Goal: Task Accomplishment & Management: Use online tool/utility

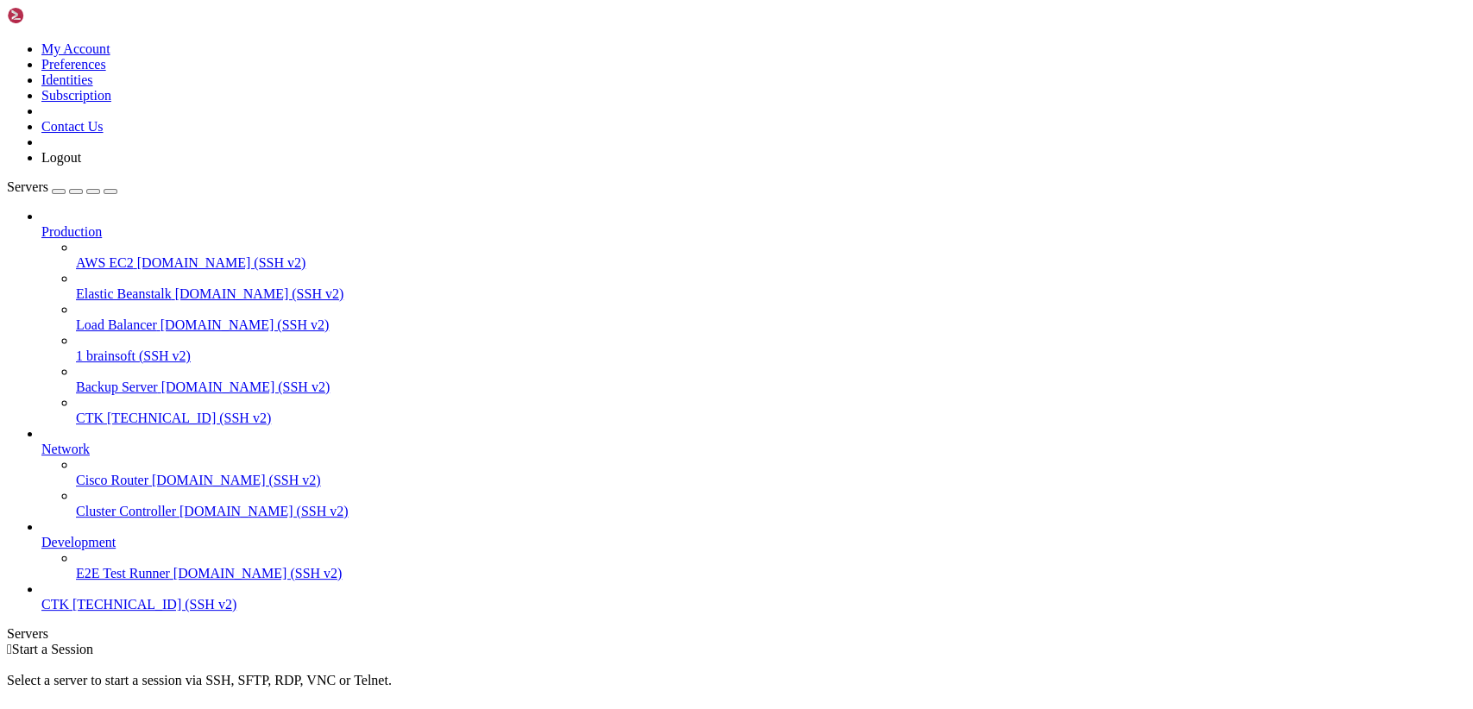
click at [7, 41] on link at bounding box center [7, 41] width 0 height 0
click at [81, 165] on link "Logout" at bounding box center [61, 157] width 40 height 15
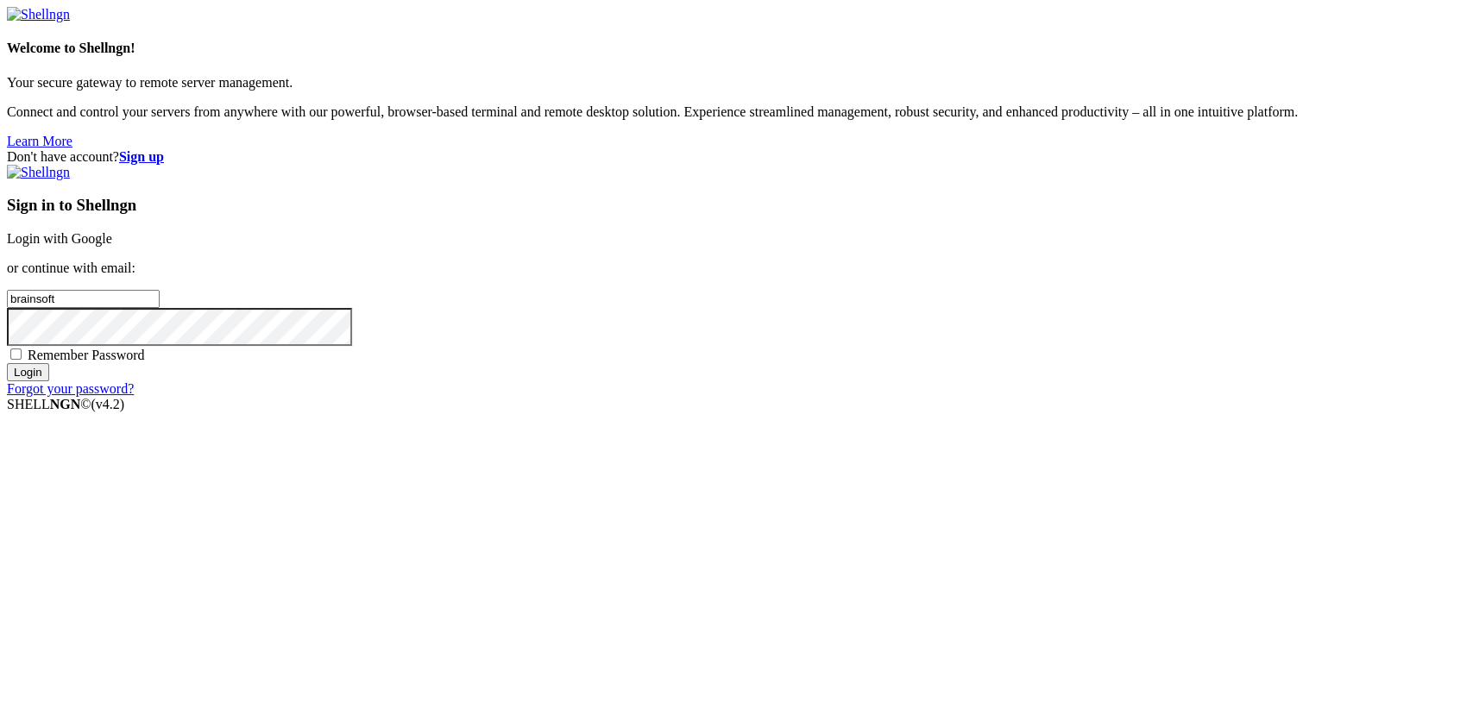
click at [112, 246] on link "Login with Google" at bounding box center [59, 238] width 105 height 15
click at [49, 397] on input "Login" at bounding box center [28, 388] width 42 height 18
click at [112, 243] on link "Login with Google" at bounding box center [59, 238] width 105 height 15
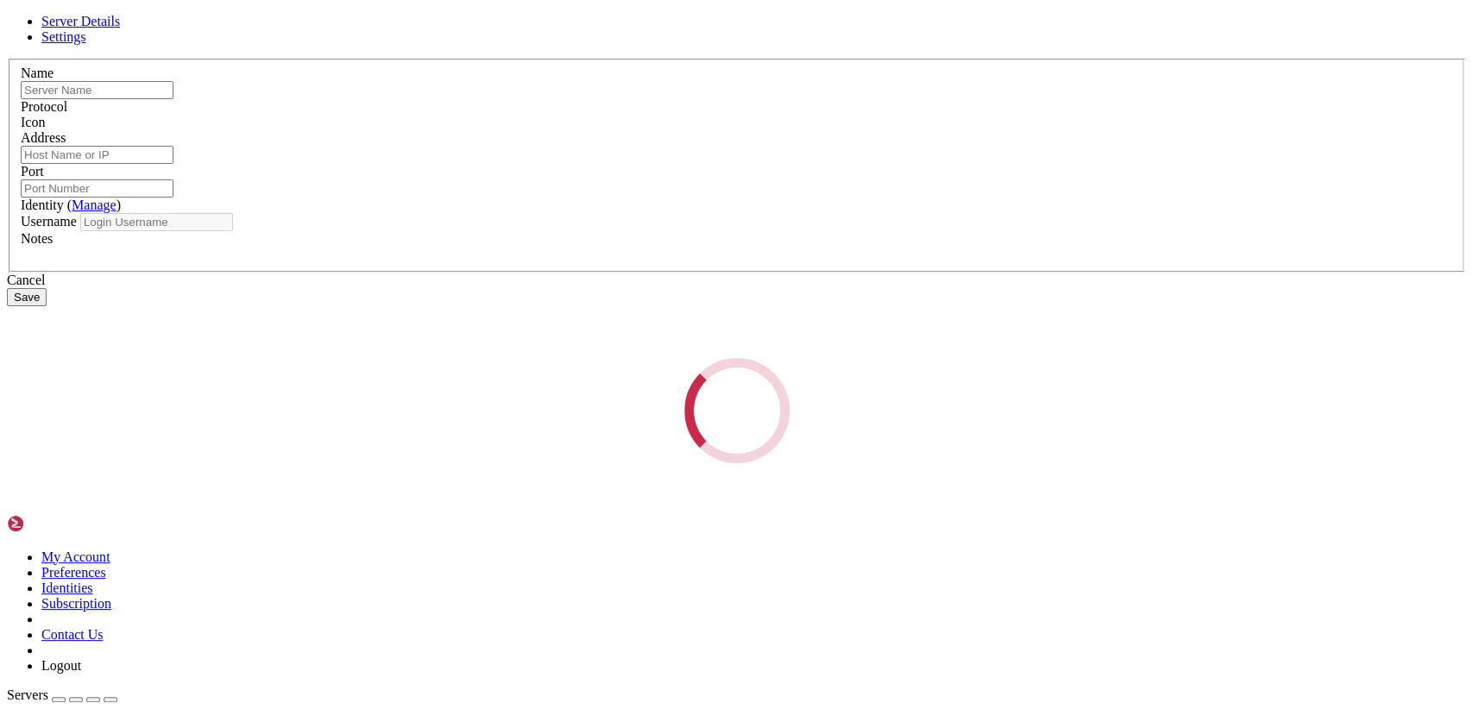
type input "Сhess"
type input "[TECHNICAL_ID]"
type input "22"
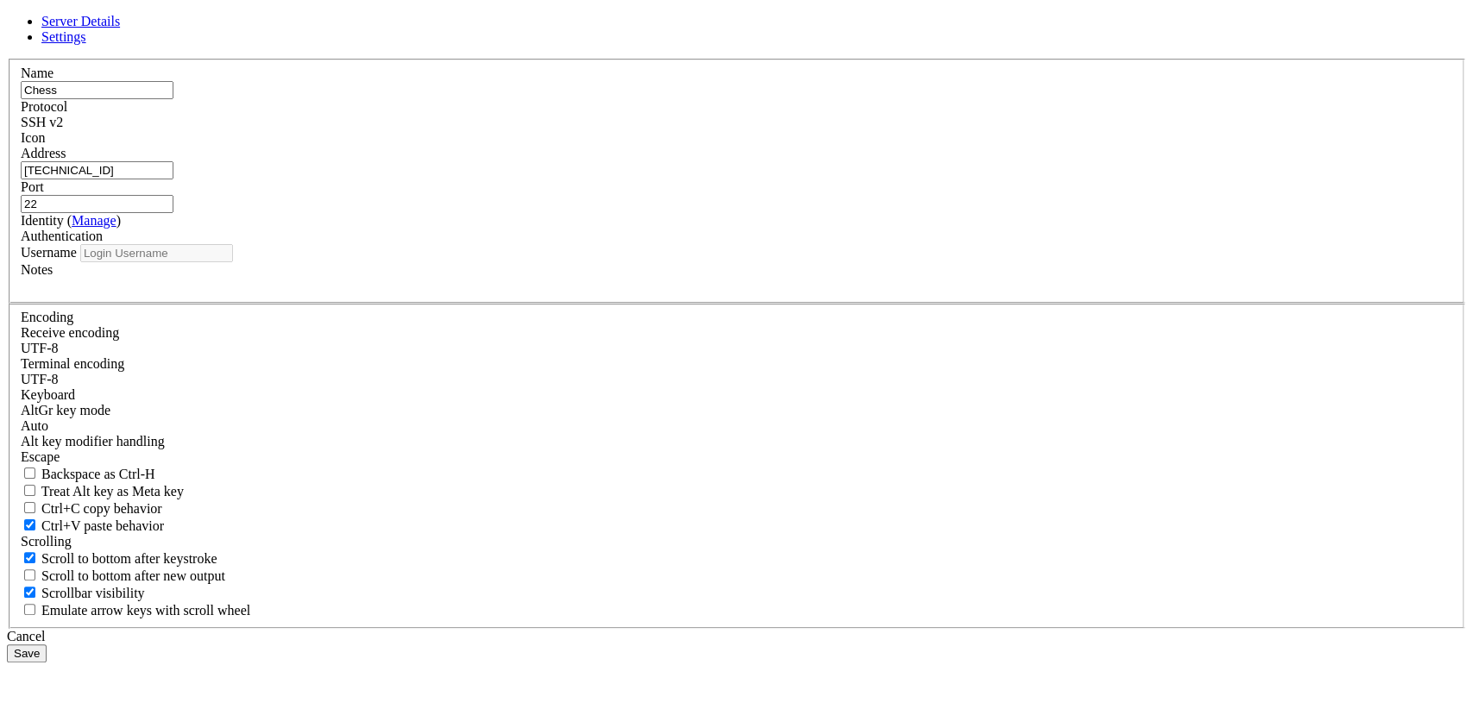
type input "root"
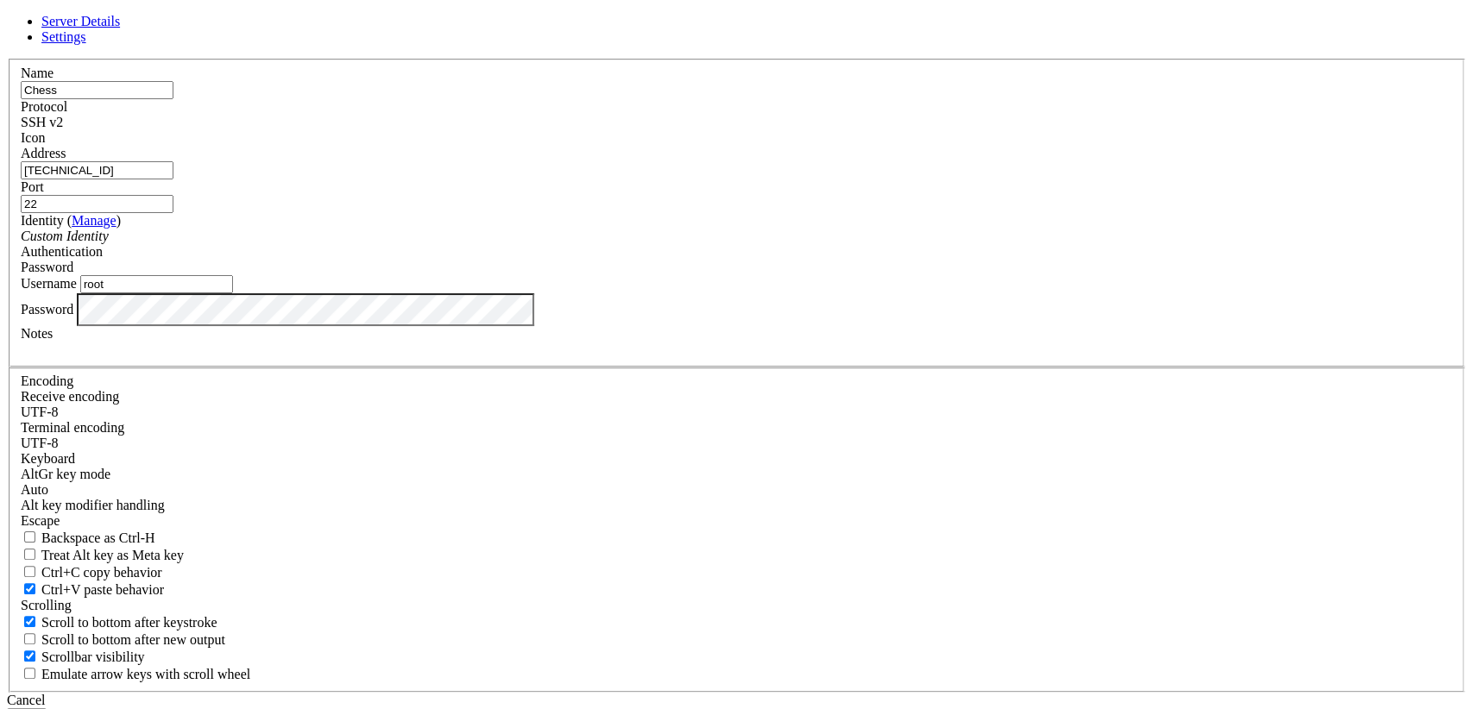
drag, startPoint x: 648, startPoint y: 191, endPoint x: 638, endPoint y: 203, distance: 15.4
click at [173, 99] on input "Сhess" at bounding box center [97, 90] width 153 height 18
drag, startPoint x: 588, startPoint y: 202, endPoint x: 443, endPoint y: 198, distance: 145.0
click at [443, 198] on div "Server Details Settings Name Сhess Protocol SSH v2 Icon" at bounding box center [736, 370] width 1459 height 713
type input "Г"
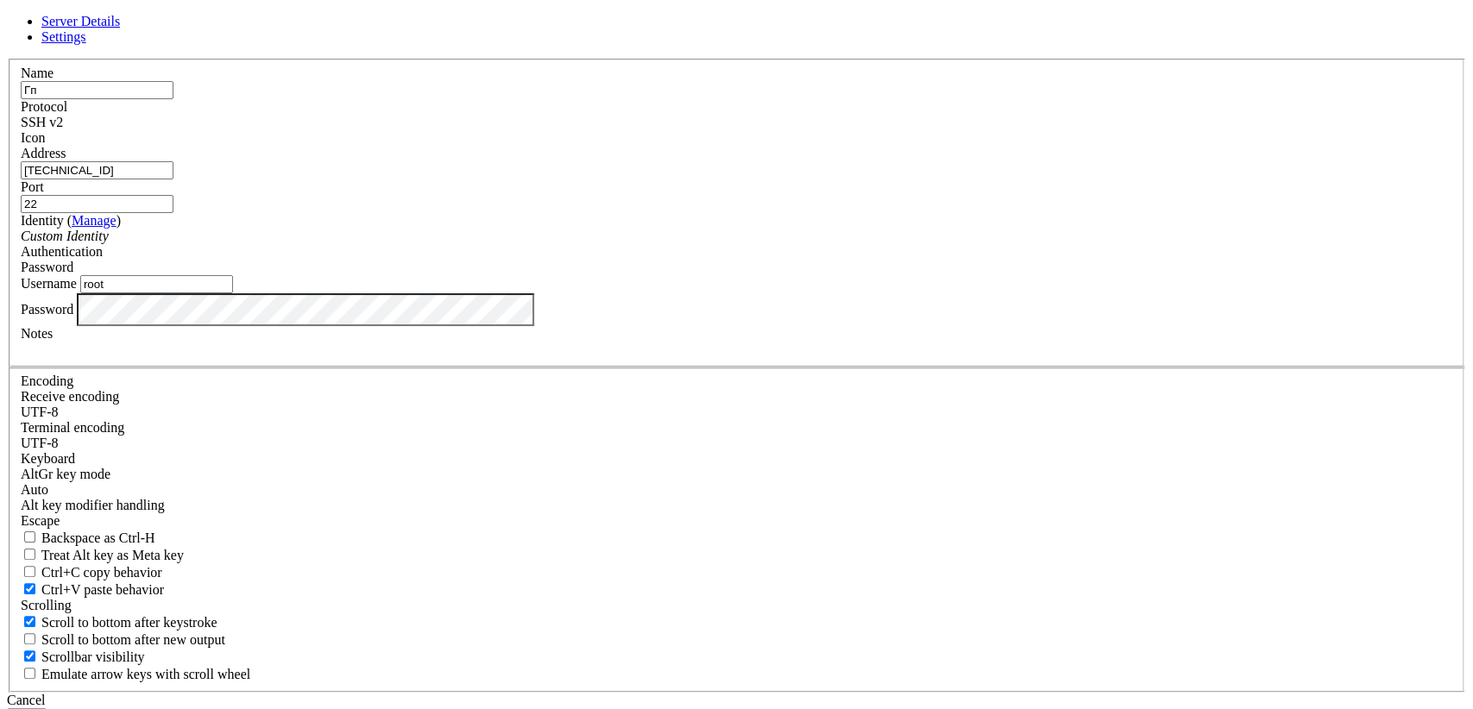
type input "Г"
type input "Ugol"
drag, startPoint x: 611, startPoint y: 264, endPoint x: 430, endPoint y: 261, distance: 181.2
click at [430, 261] on div "Server Details Settings Name Ugol Protocol SSH v2 Icon" at bounding box center [736, 370] width 1459 height 713
paste input "[TECHNICAL_ID]"
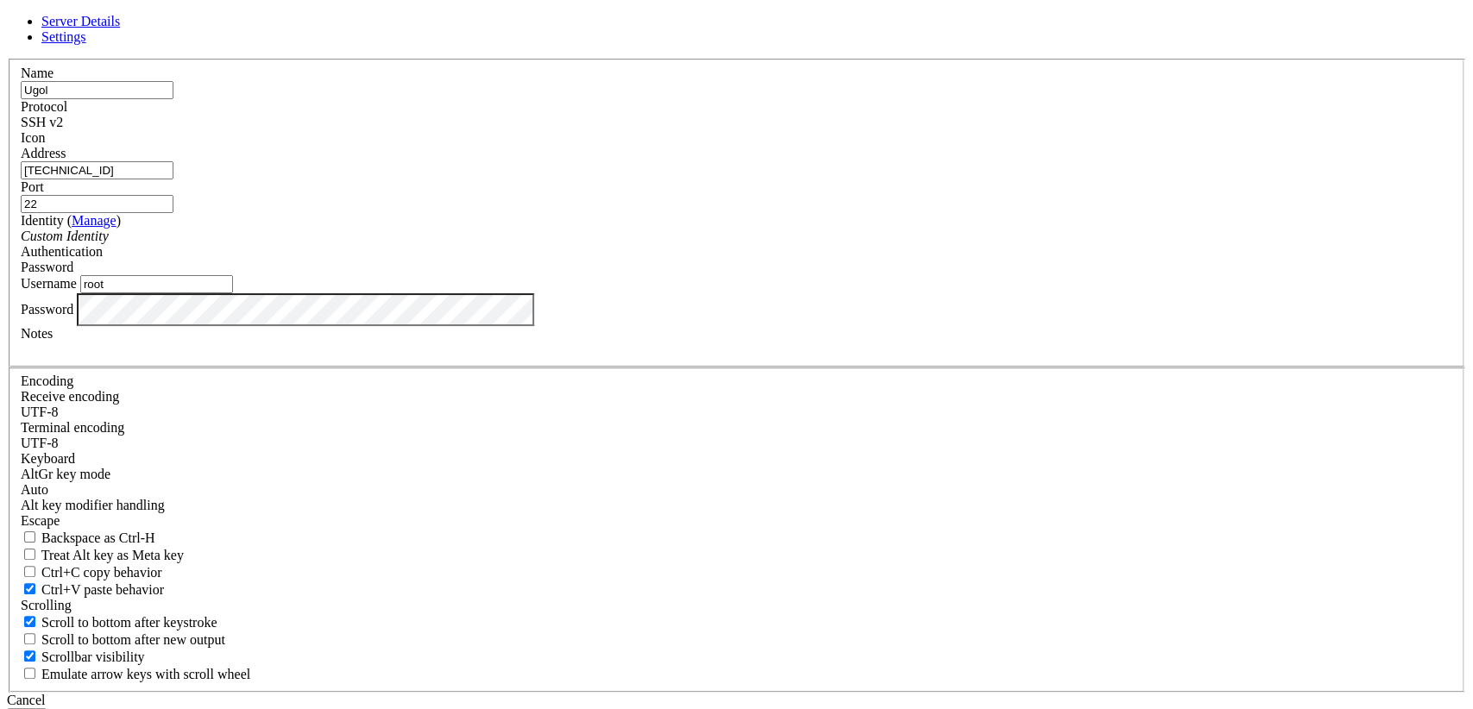
type input "[TECHNICAL_ID]"
click at [449, 457] on div "Server Details Settings Name Ugol Protocol SSH v2 Icon" at bounding box center [736, 370] width 1459 height 713
click at [47, 708] on button "Save" at bounding box center [27, 717] width 40 height 18
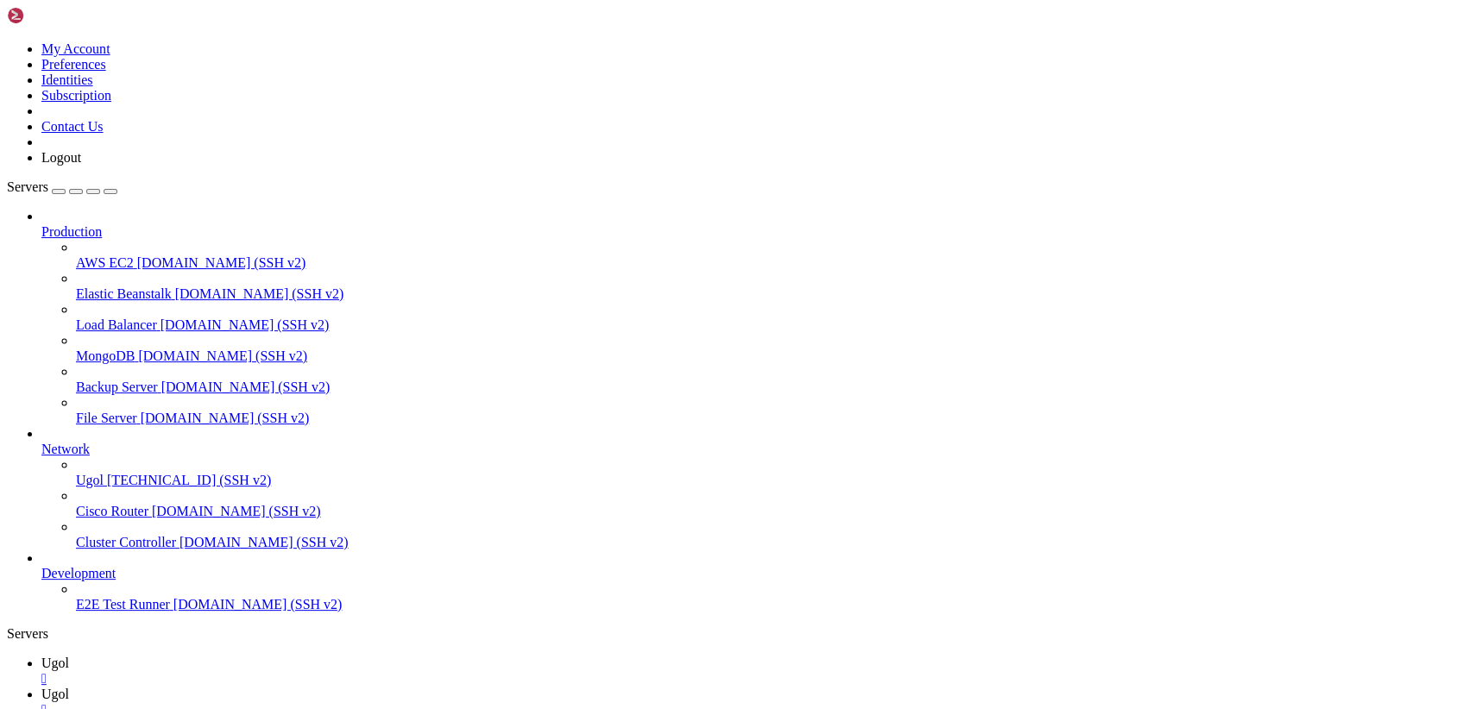
scroll to position [0, 0]
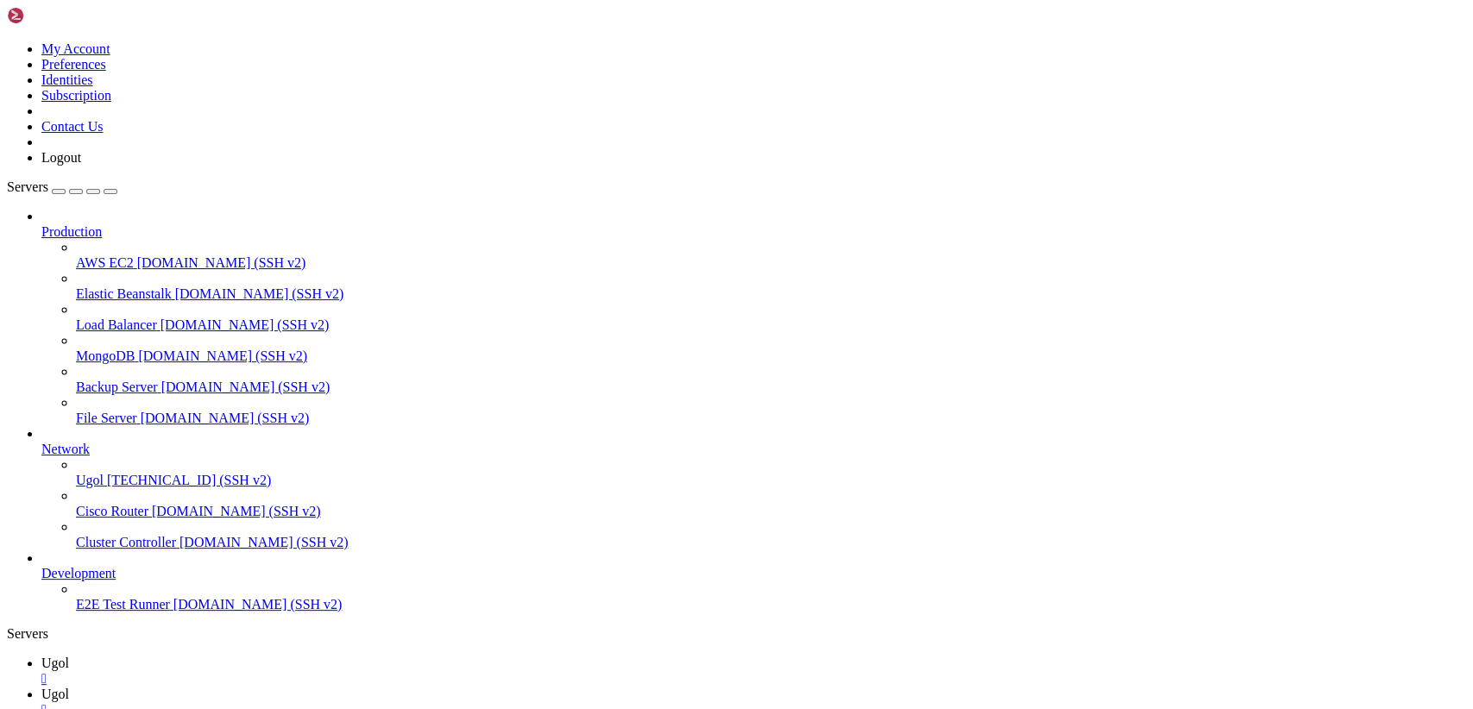
click at [69, 656] on span "Ugol" at bounding box center [55, 663] width 28 height 15
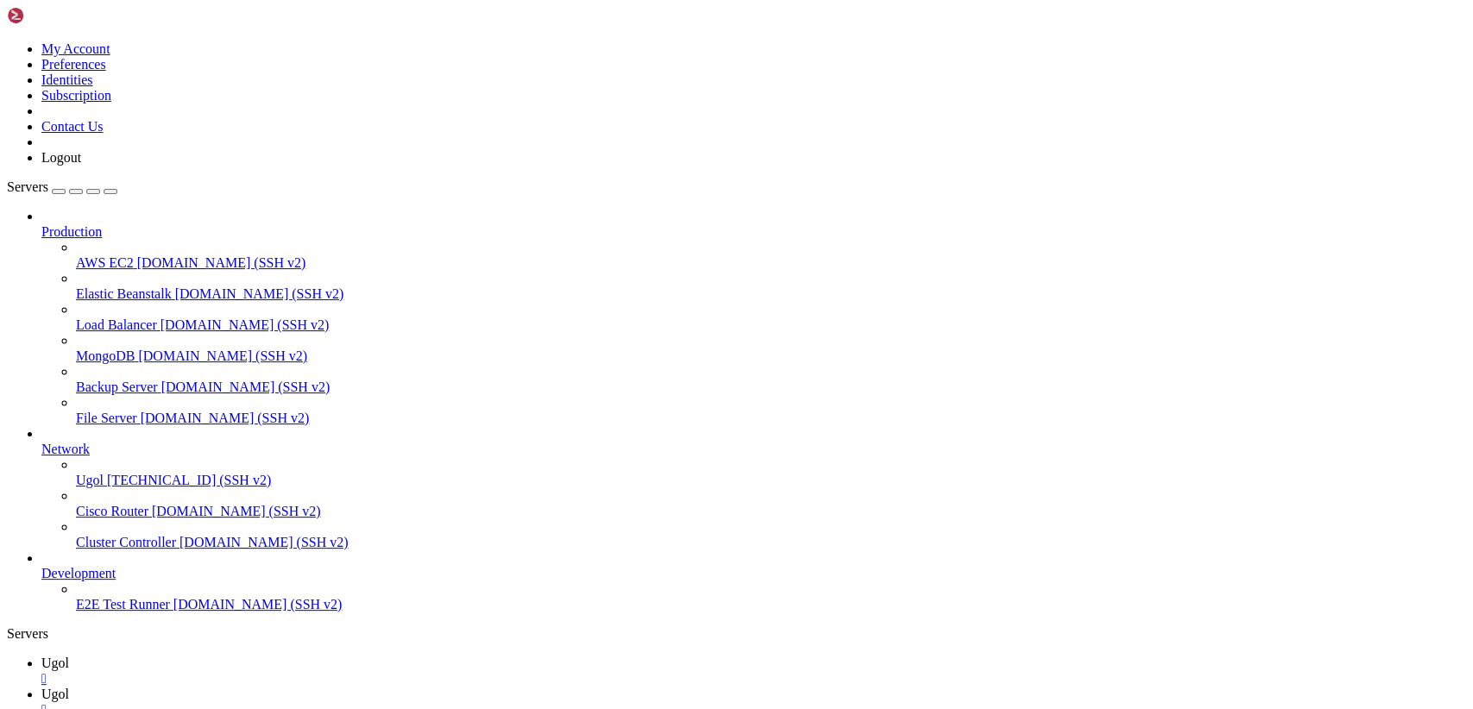
scroll to position [1115, 0]
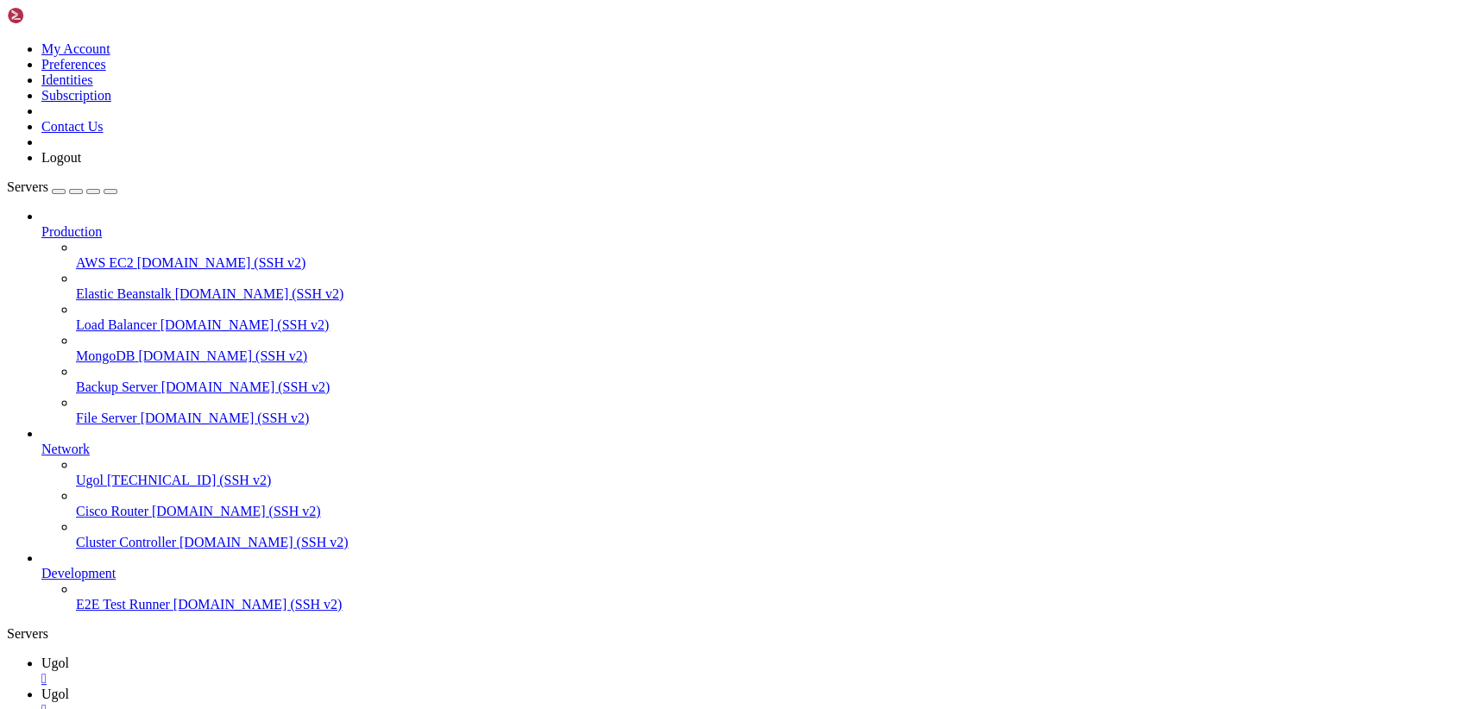
scroll to position [1554, 0]
drag, startPoint x: 29, startPoint y: 1329, endPoint x: 423, endPoint y: 1575, distance: 463.9
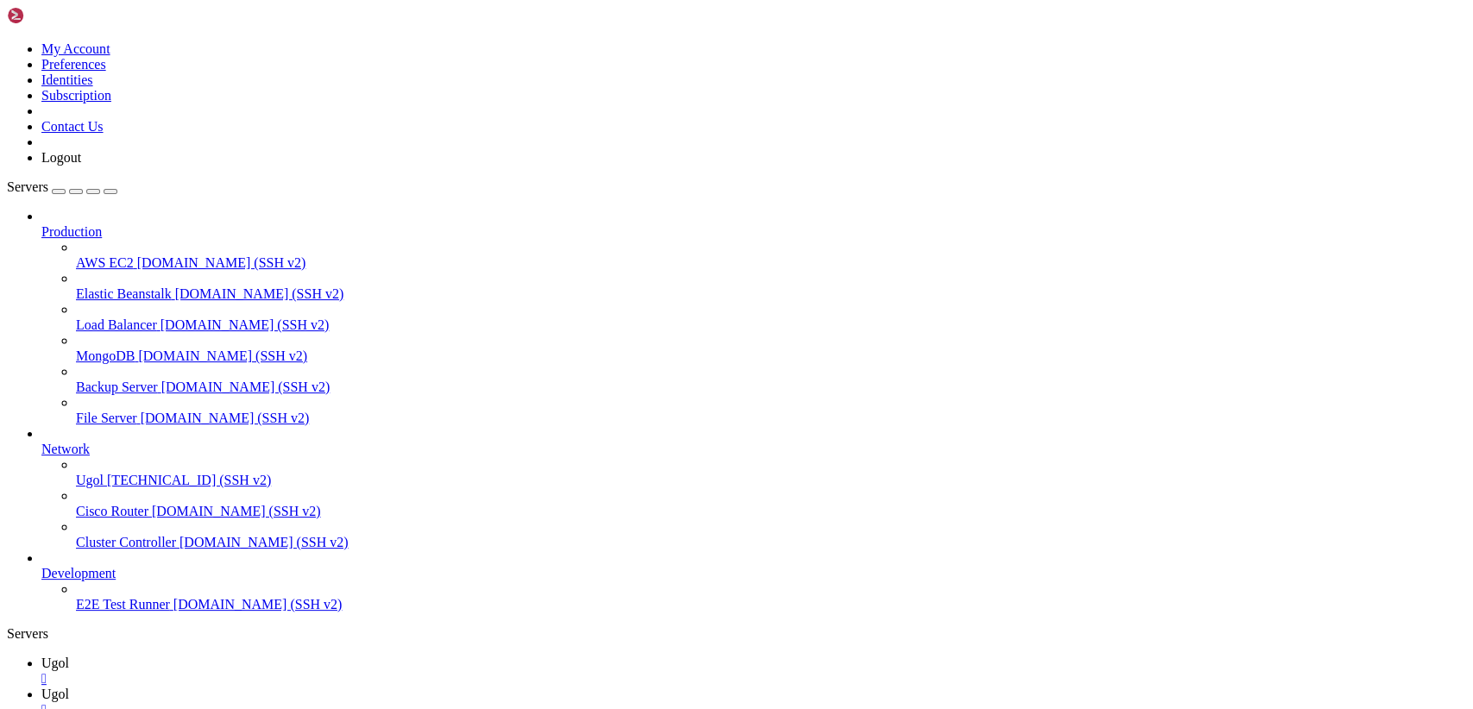
scroll to position [1833, 0]
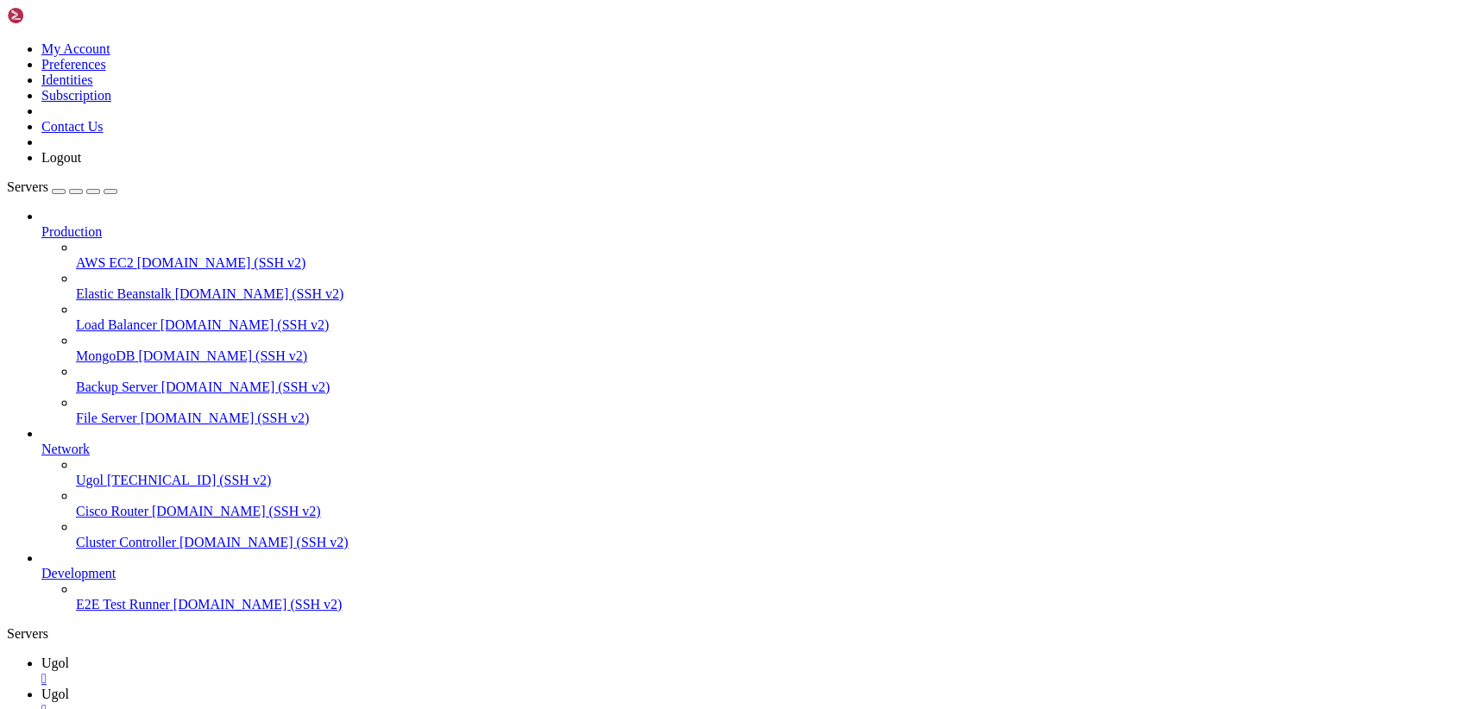
drag, startPoint x: 818, startPoint y: 1557, endPoint x: 14, endPoint y: 1390, distance: 821.2
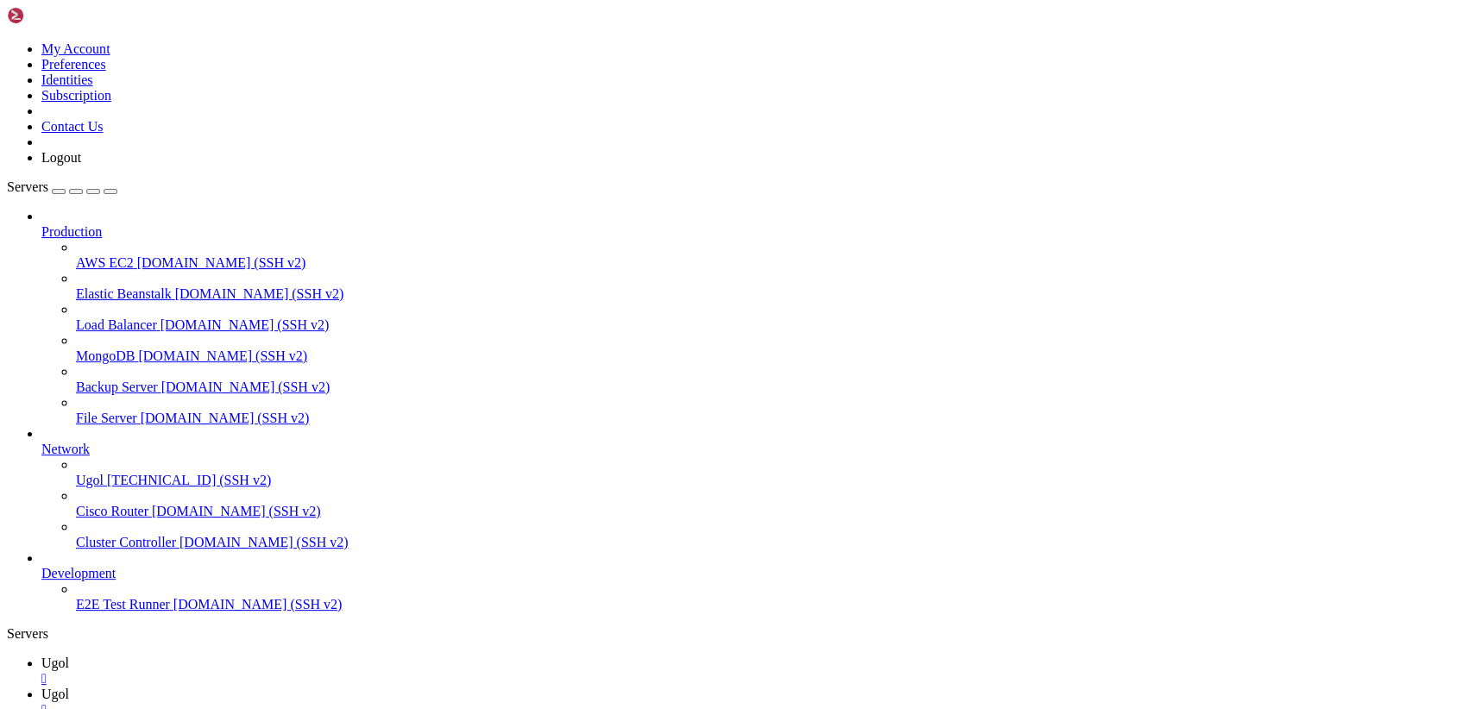
click at [41, 687] on icon at bounding box center [41, 694] width 0 height 15
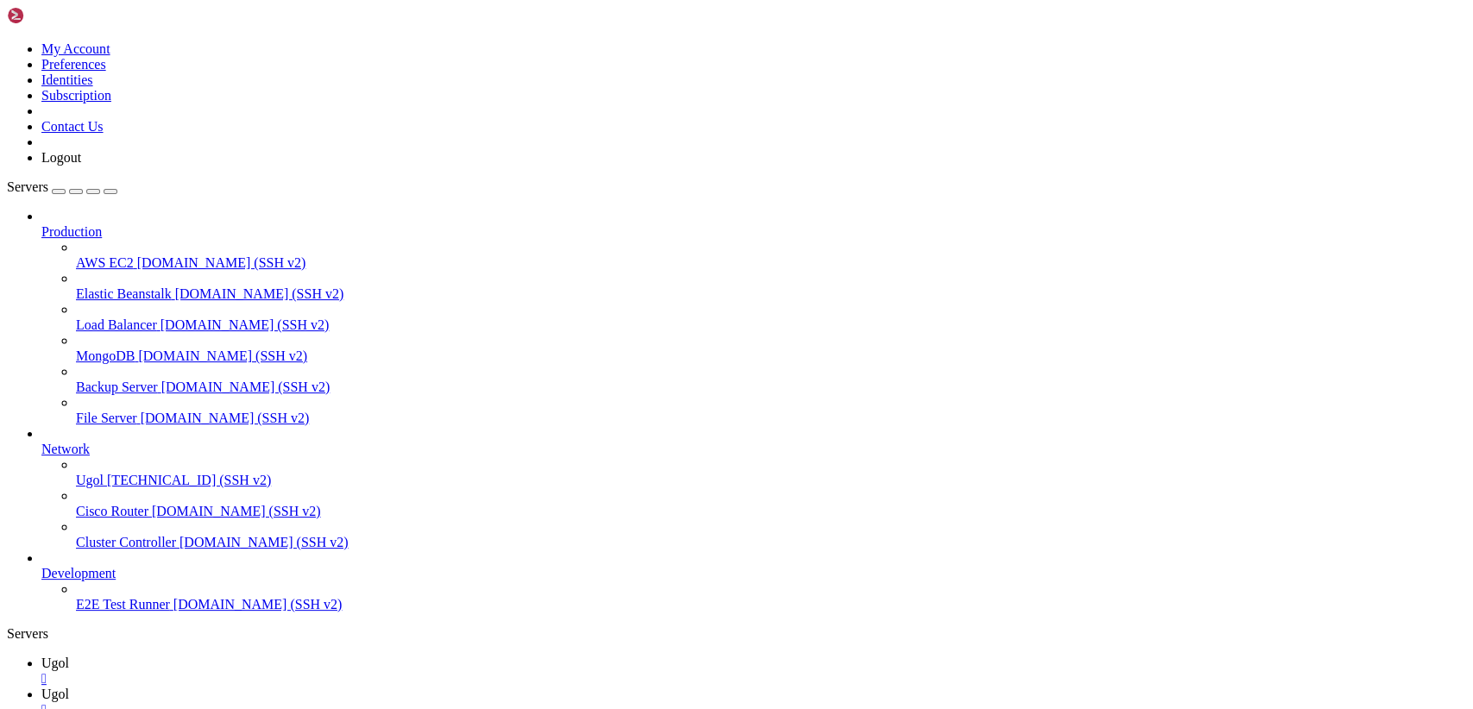
scroll to position [0, 0]
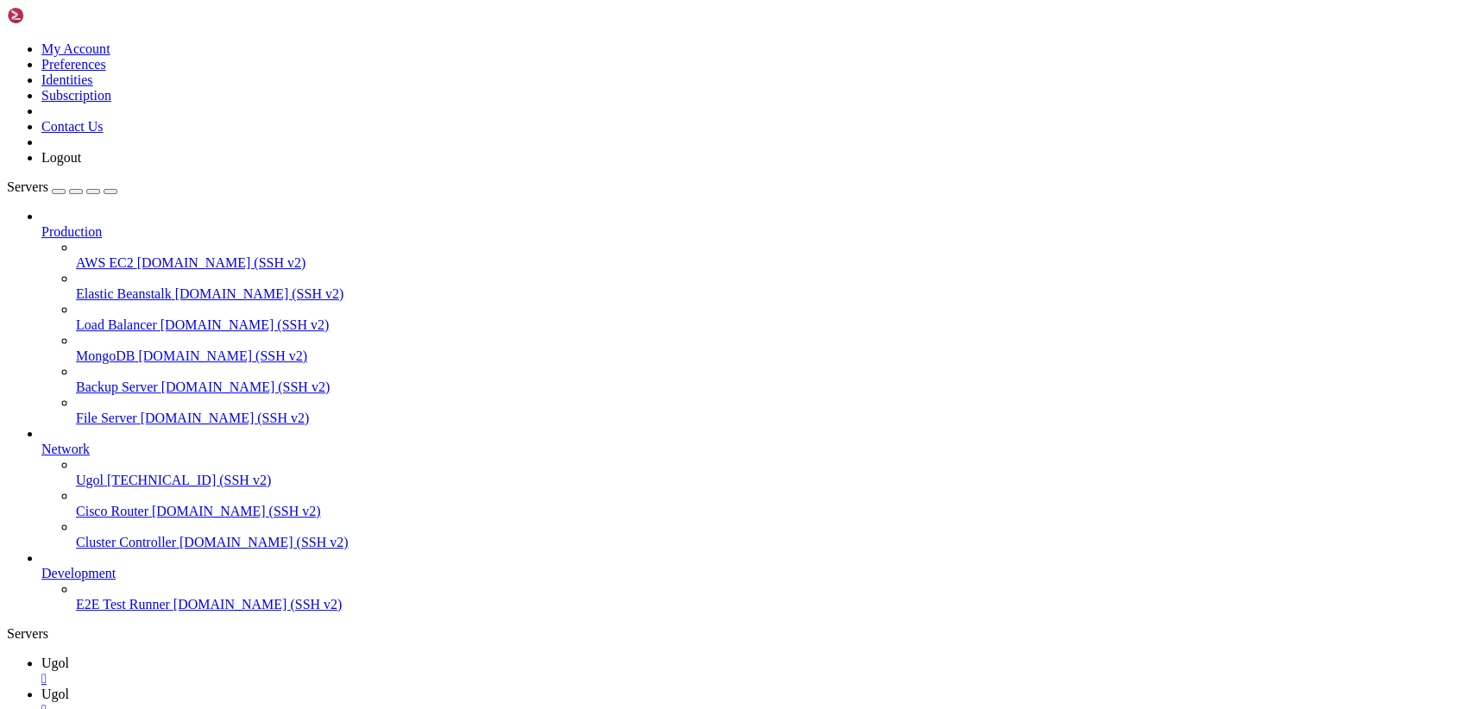
click at [69, 656] on span "Ugol" at bounding box center [55, 663] width 28 height 15
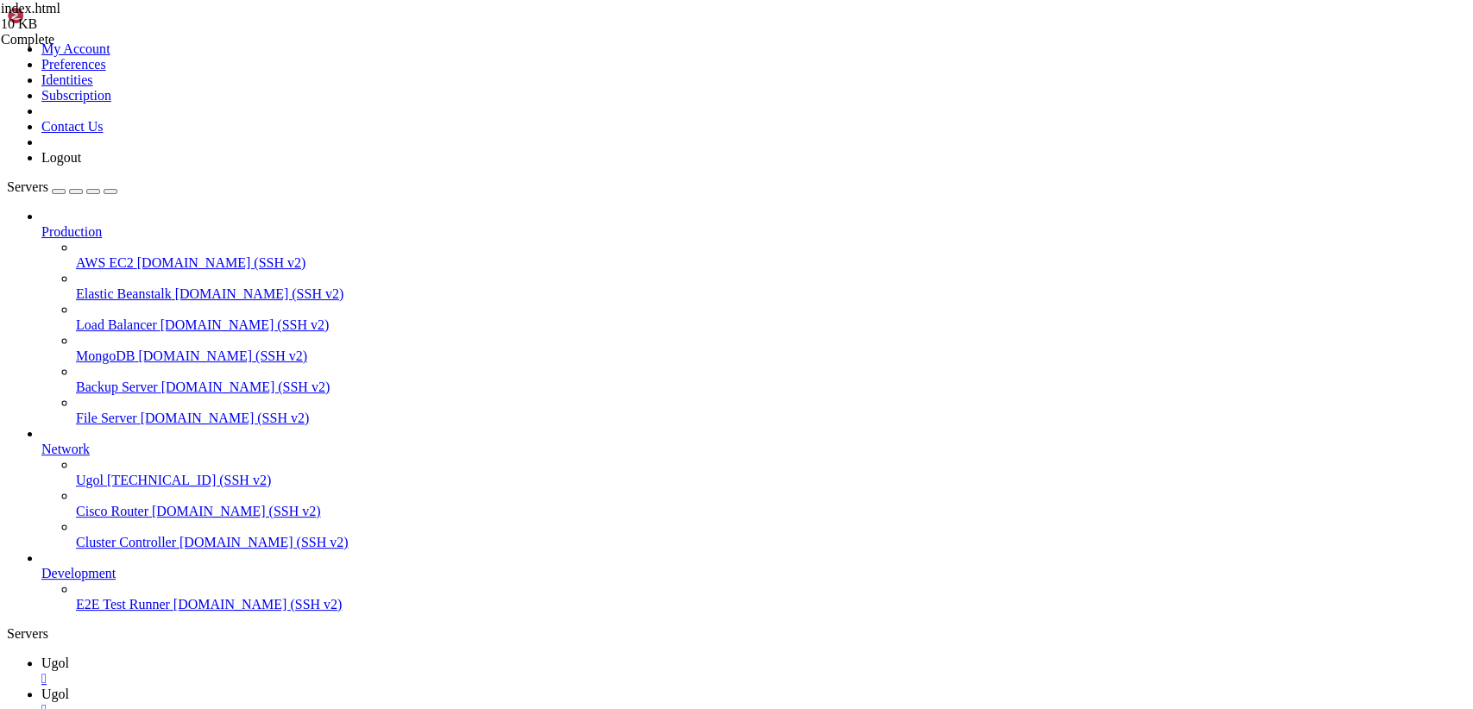
drag, startPoint x: 474, startPoint y: 1567, endPoint x: 17, endPoint y: 1146, distance: 620.9
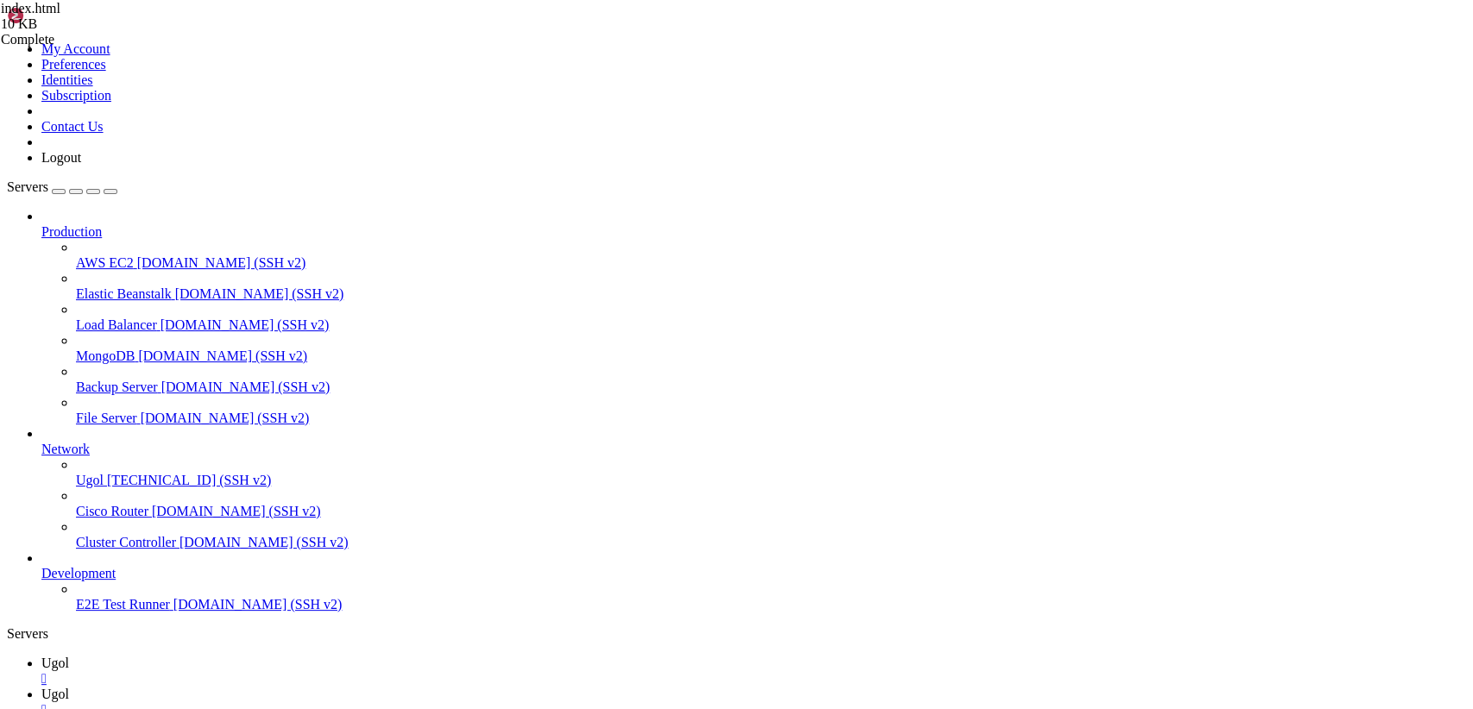
scroll to position [1788, 0]
drag, startPoint x: 132, startPoint y: 1201, endPoint x: 9, endPoint y: 1013, distance: 224.9
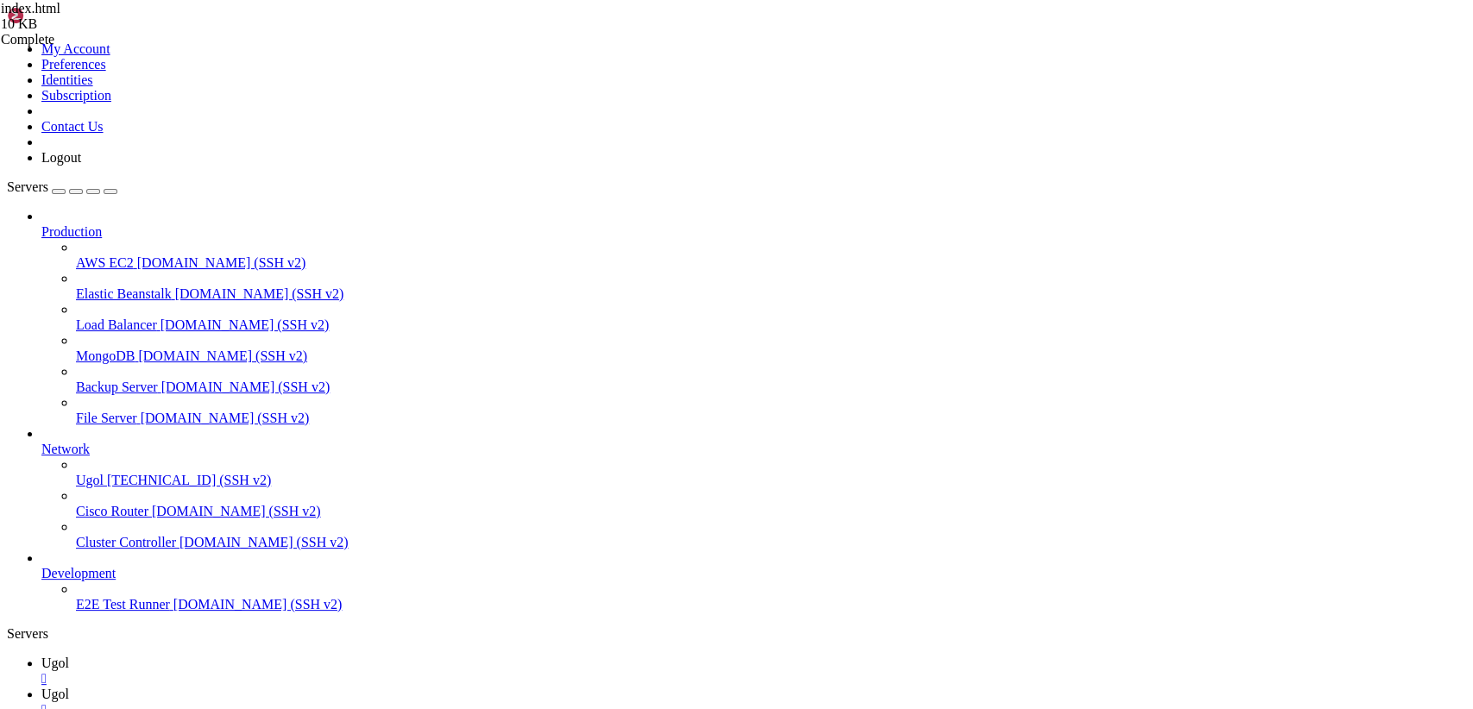
drag, startPoint x: 822, startPoint y: 1555, endPoint x: 9, endPoint y: 1277, distance: 858.8
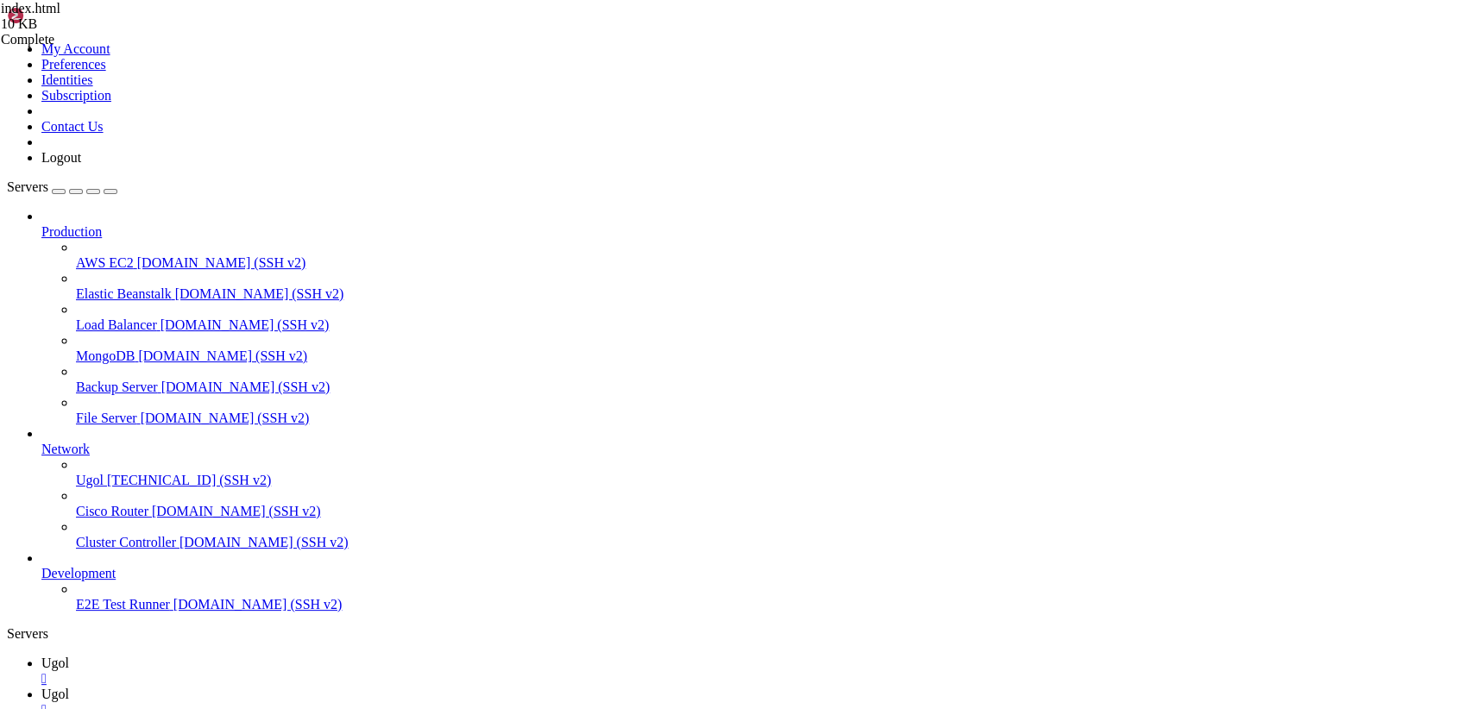
scroll to position [4355, 0]
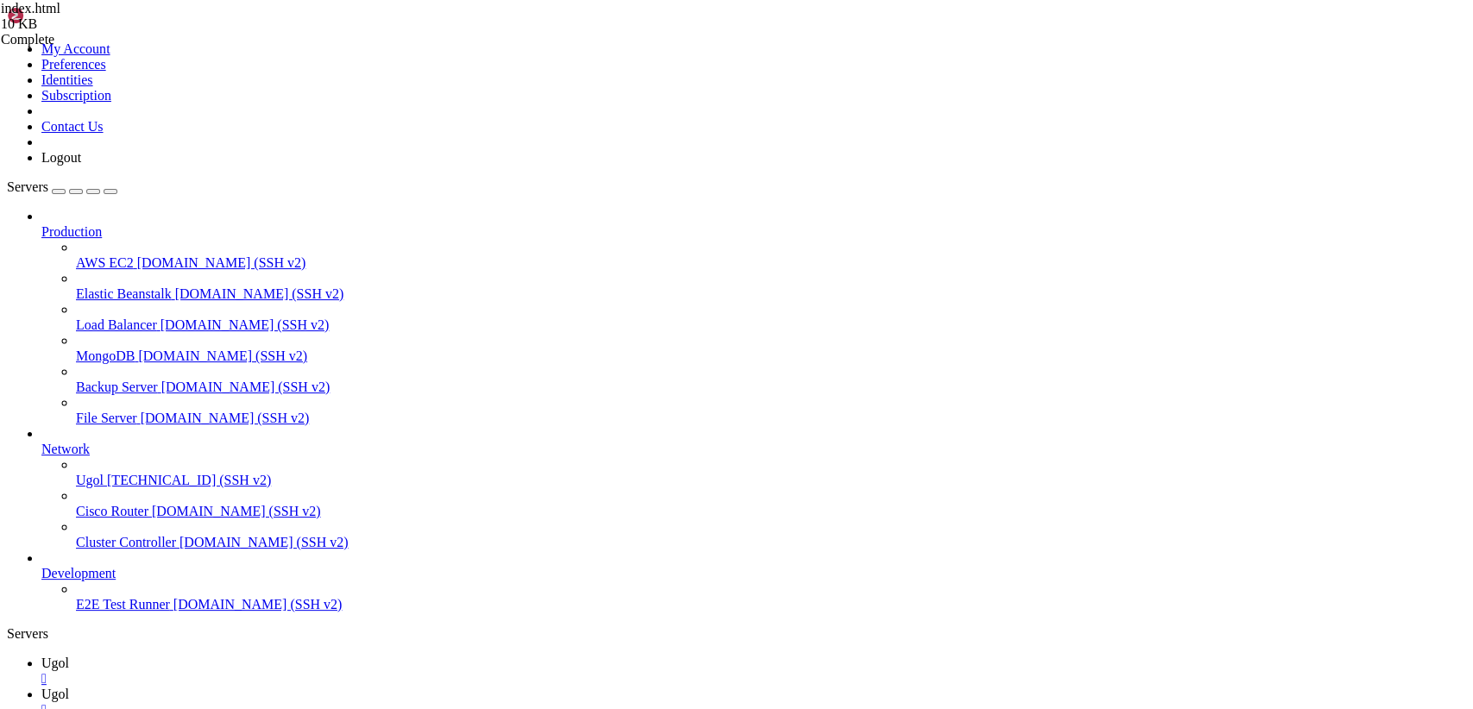
scroll to position [10148, 0]
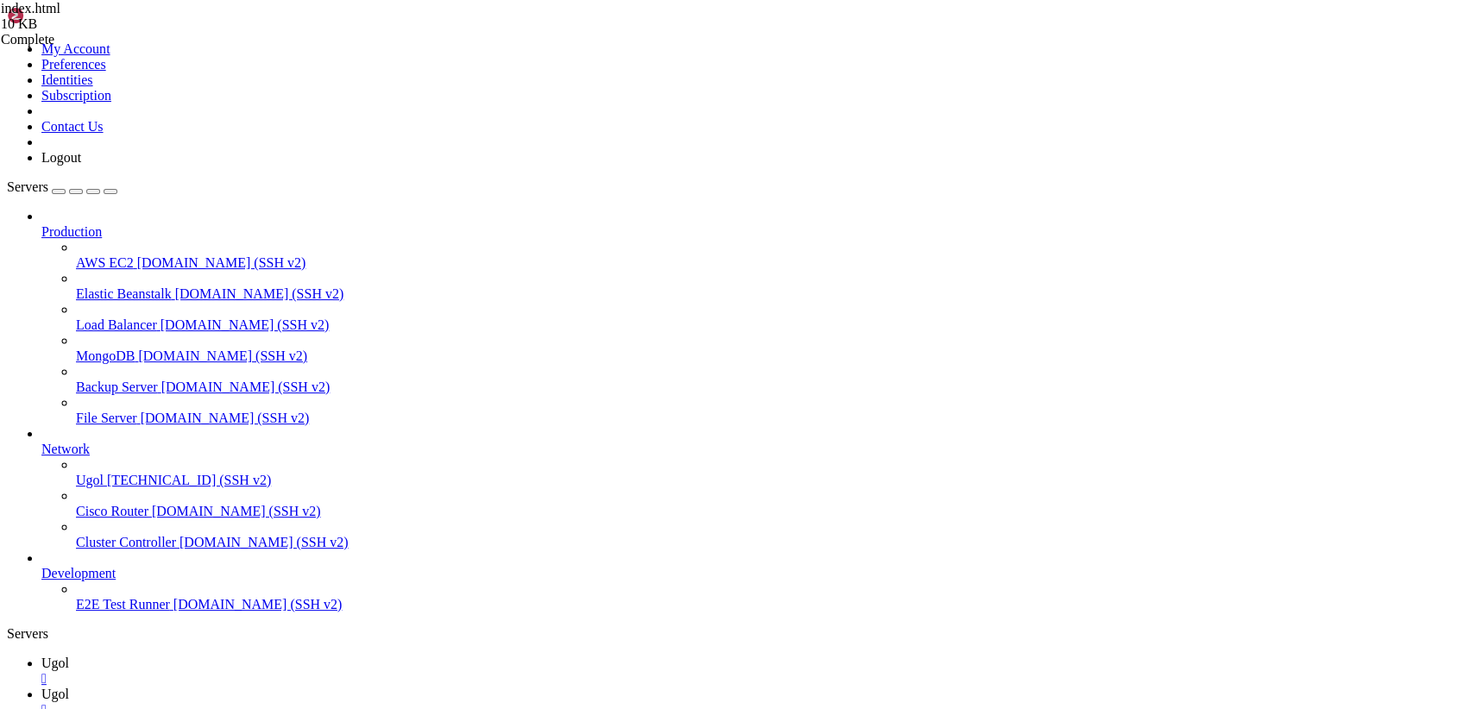
click at [69, 687] on span "Ugol" at bounding box center [55, 694] width 28 height 15
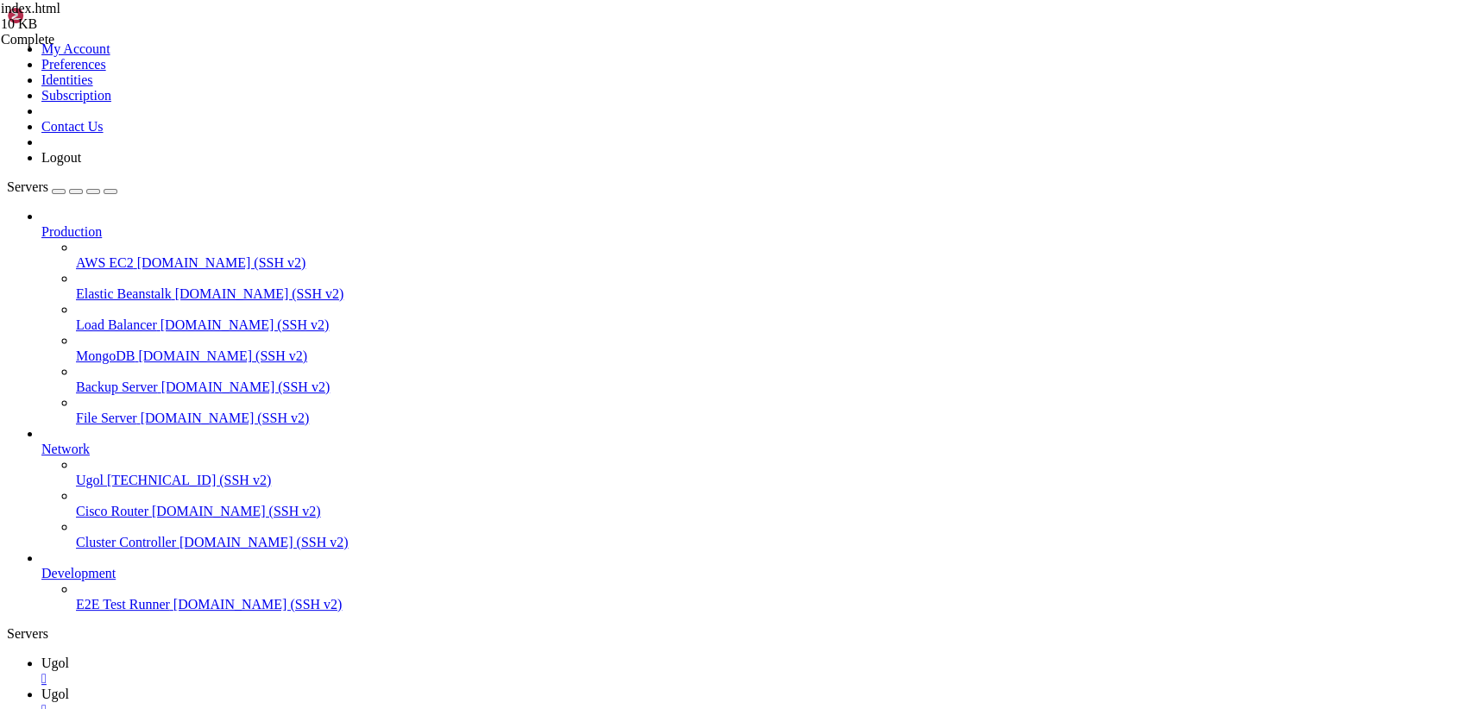
type input "/var/www/my-laravel-app"
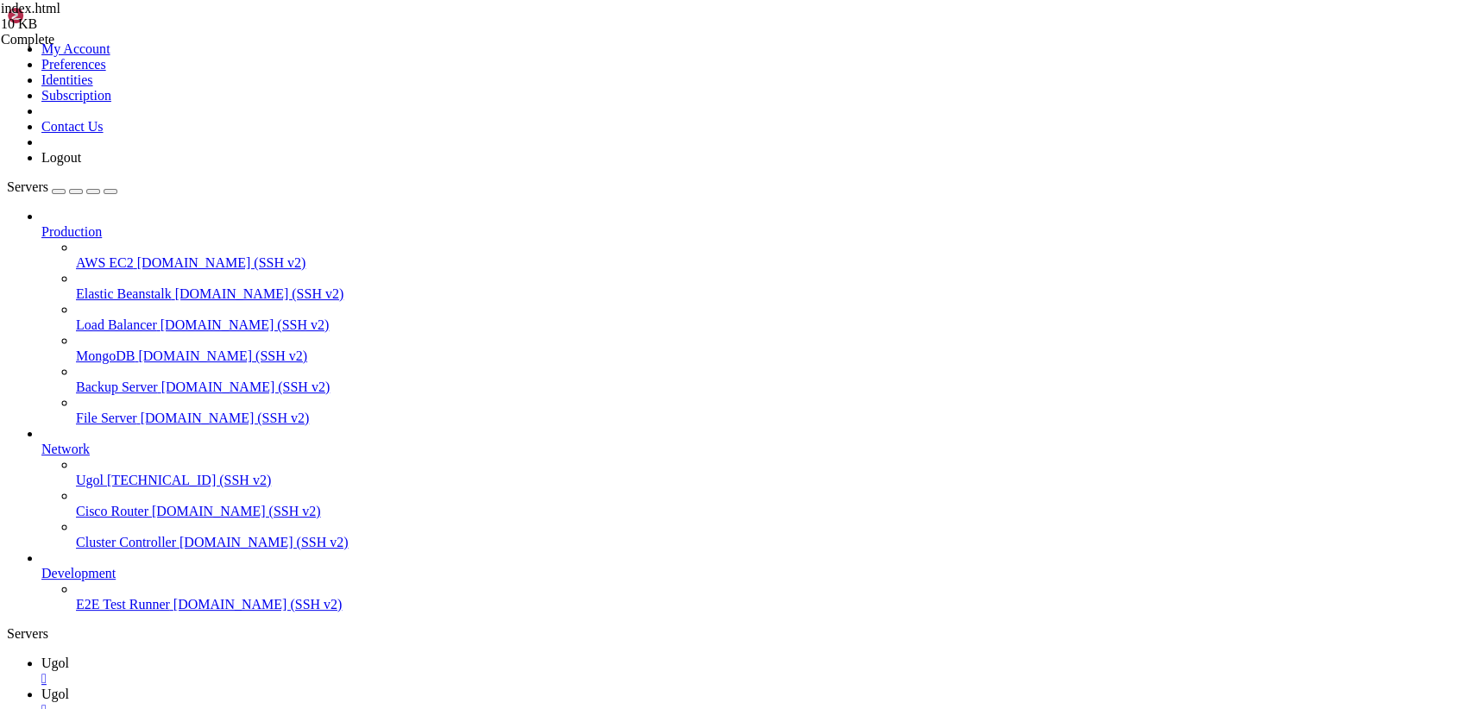
drag, startPoint x: 434, startPoint y: 61, endPoint x: 261, endPoint y: 50, distance: 172.9
click at [280, 656] on link "Ugol " at bounding box center [753, 671] width 1424 height 31
drag, startPoint x: 71, startPoint y: 1229, endPoint x: -3, endPoint y: 1042, distance: 201.0
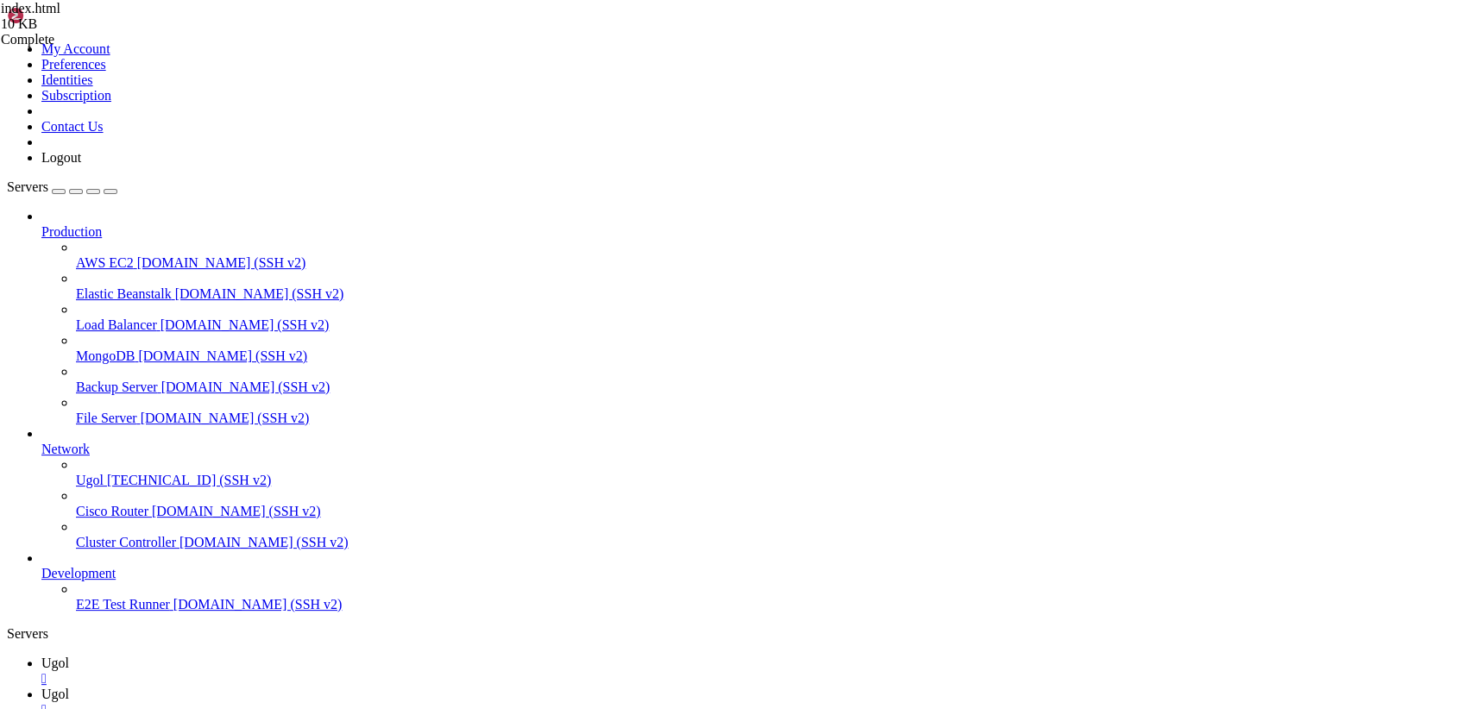
scroll to position [10544, 0]
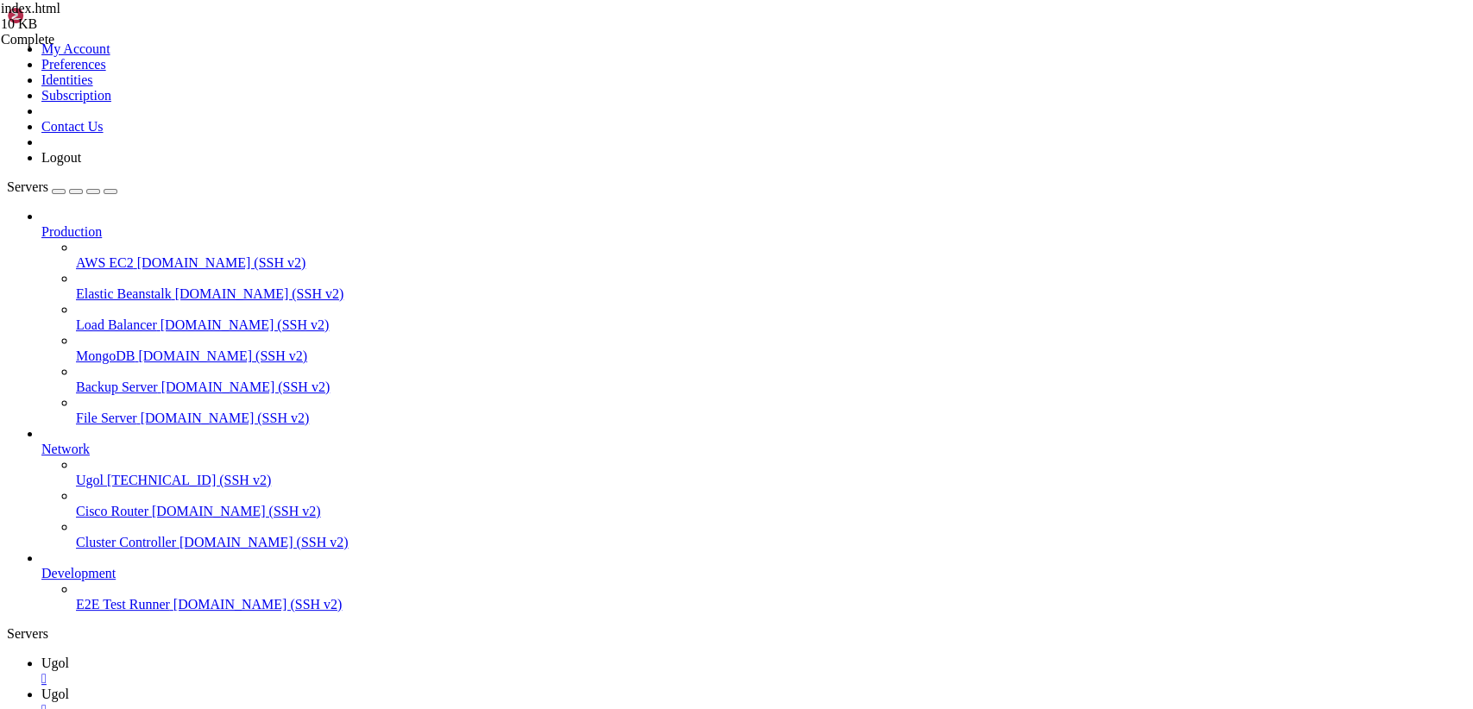
drag, startPoint x: 239, startPoint y: 1580, endPoint x: 16, endPoint y: 1239, distance: 407.7
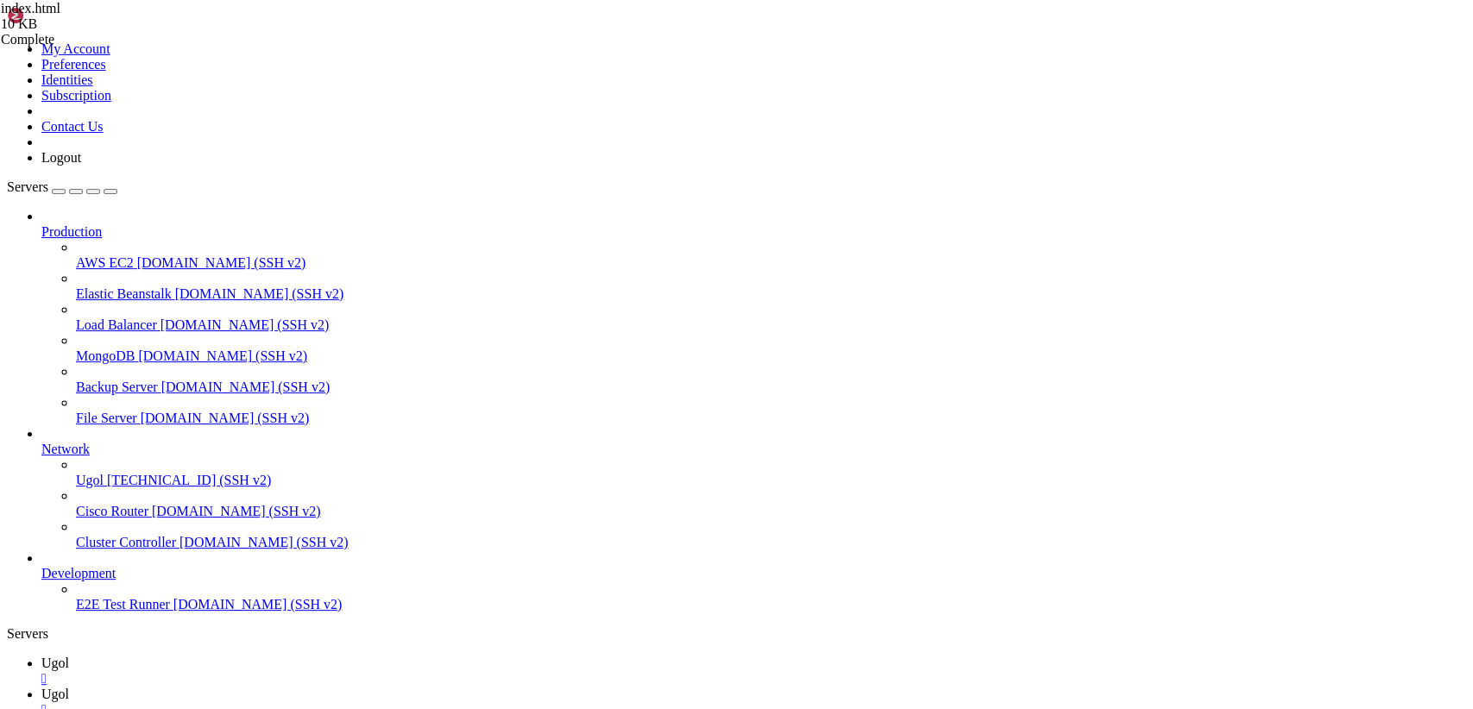
scroll to position [10779, 0]
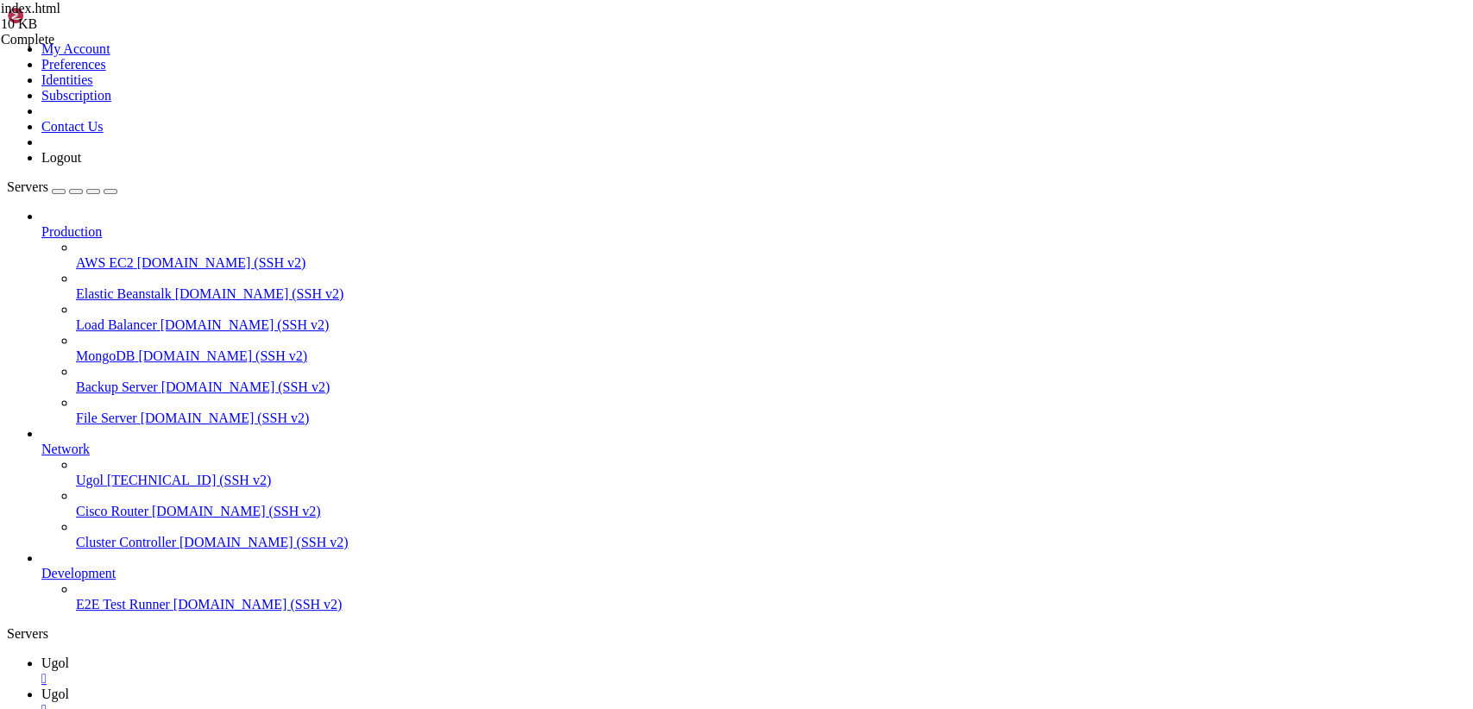
drag, startPoint x: 228, startPoint y: 1579, endPoint x: 24, endPoint y: 1319, distance: 330.0
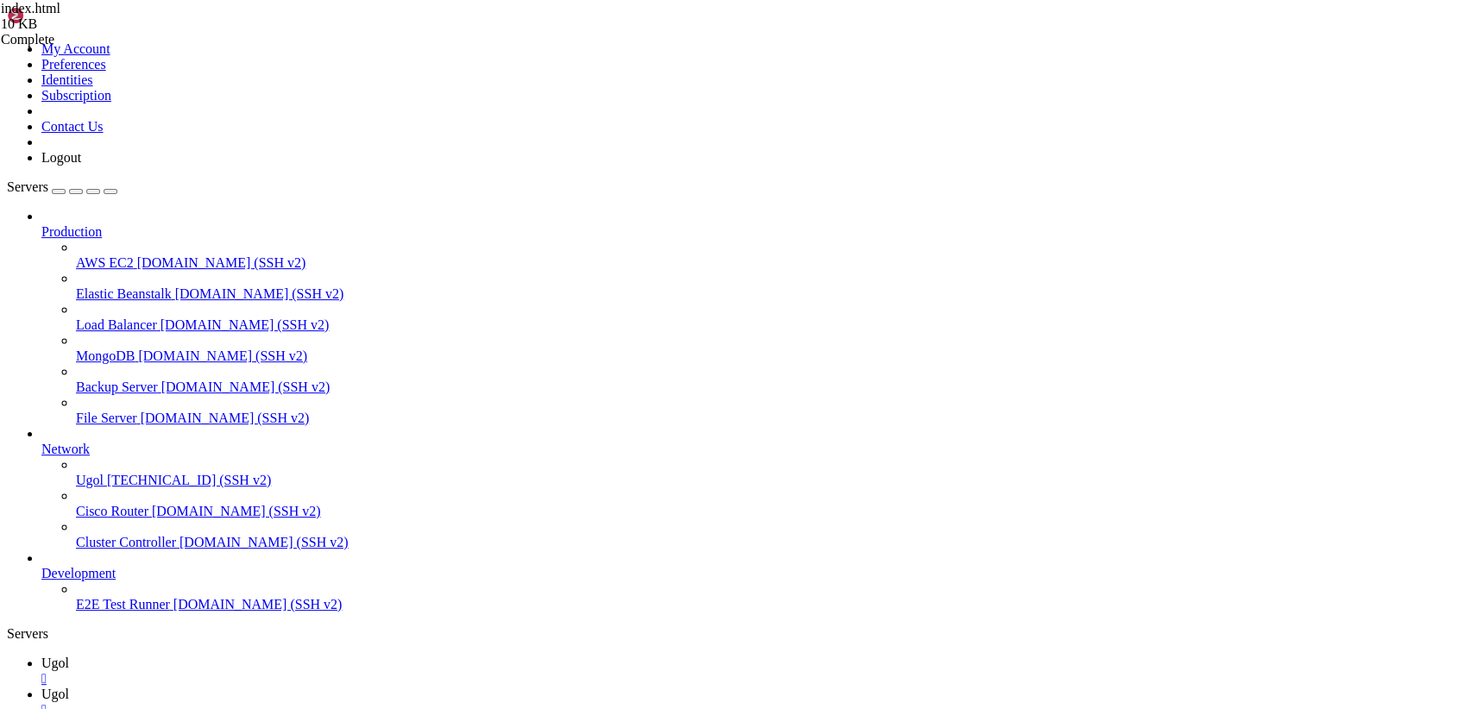
scroll to position [11042, 0]
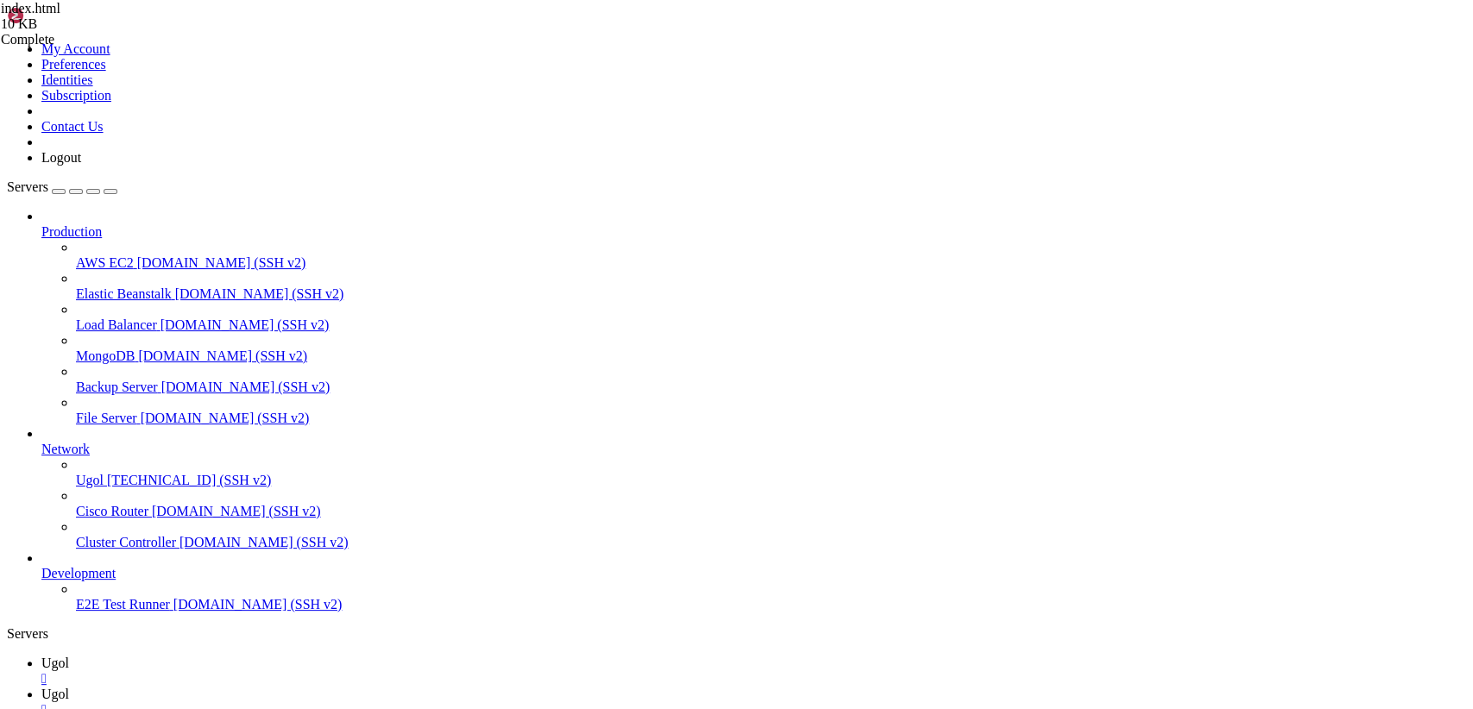
drag, startPoint x: 195, startPoint y: 1347, endPoint x: 14, endPoint y: 1022, distance: 371.5
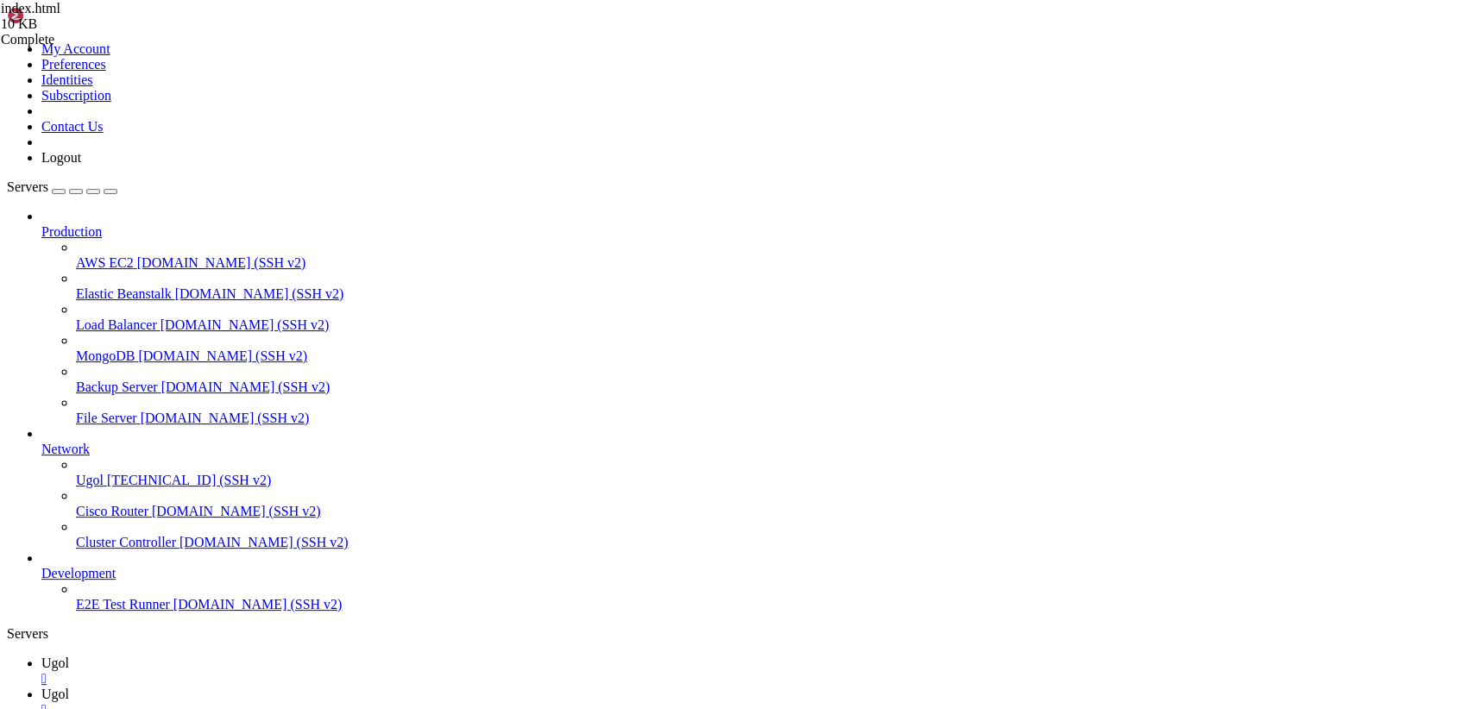
scroll to position [12392, 0]
drag, startPoint x: 349, startPoint y: 1583, endPoint x: 16, endPoint y: 1502, distance: 342.7
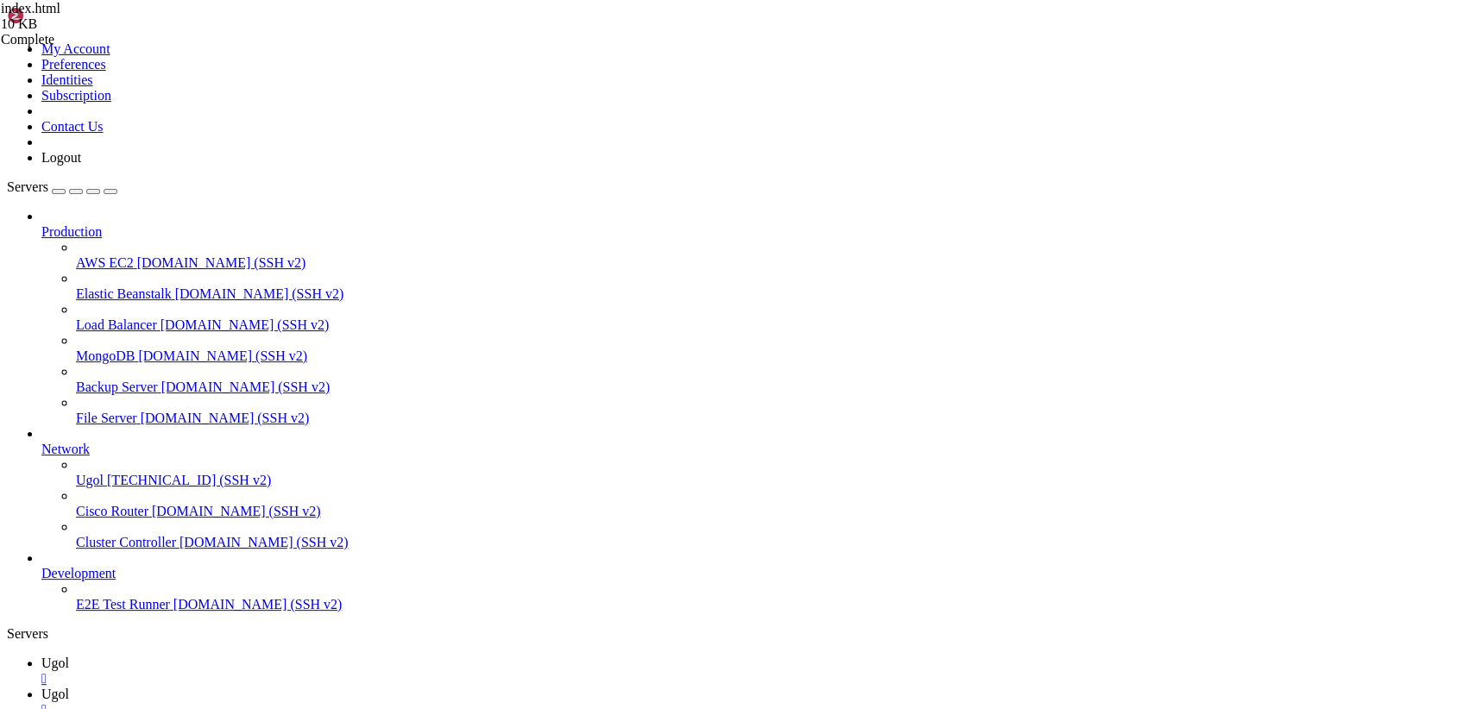
scroll to position [12436, 0]
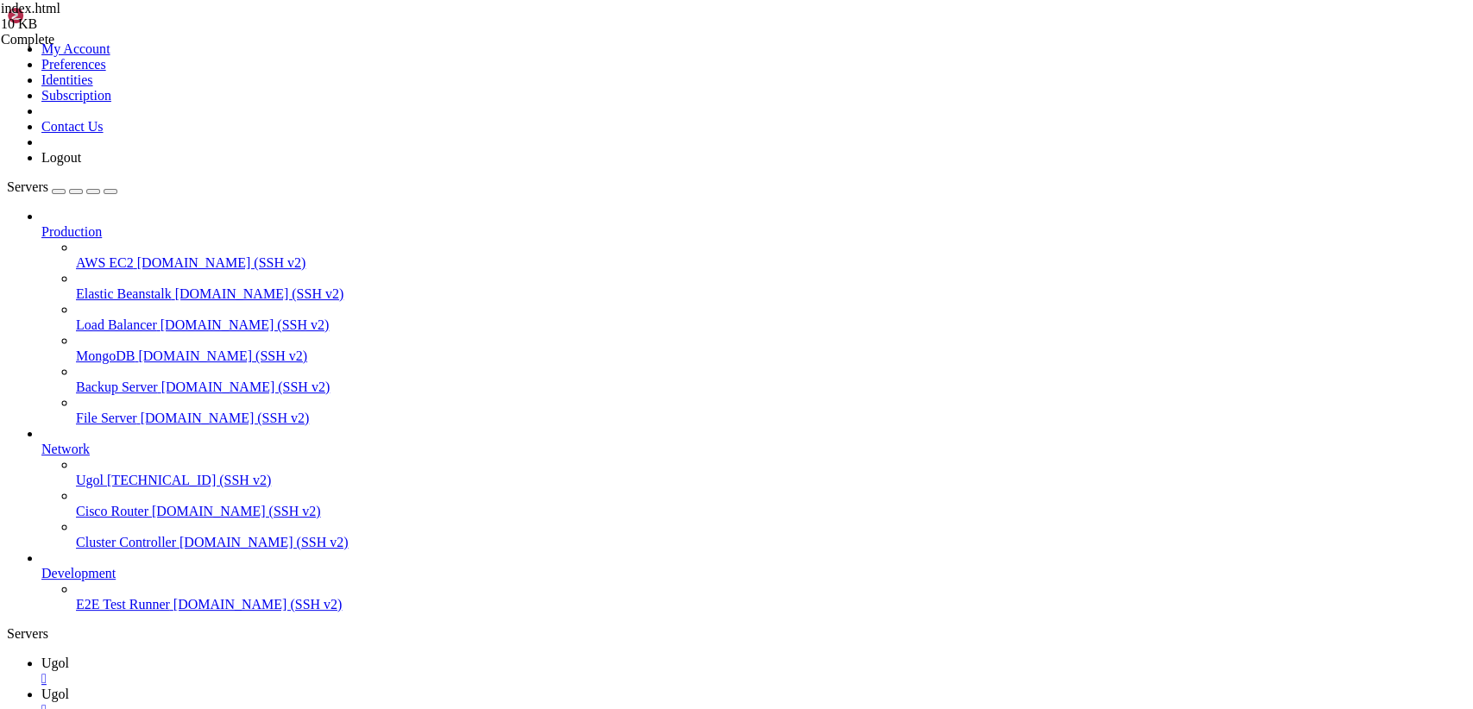
scroll to position [12465, 0]
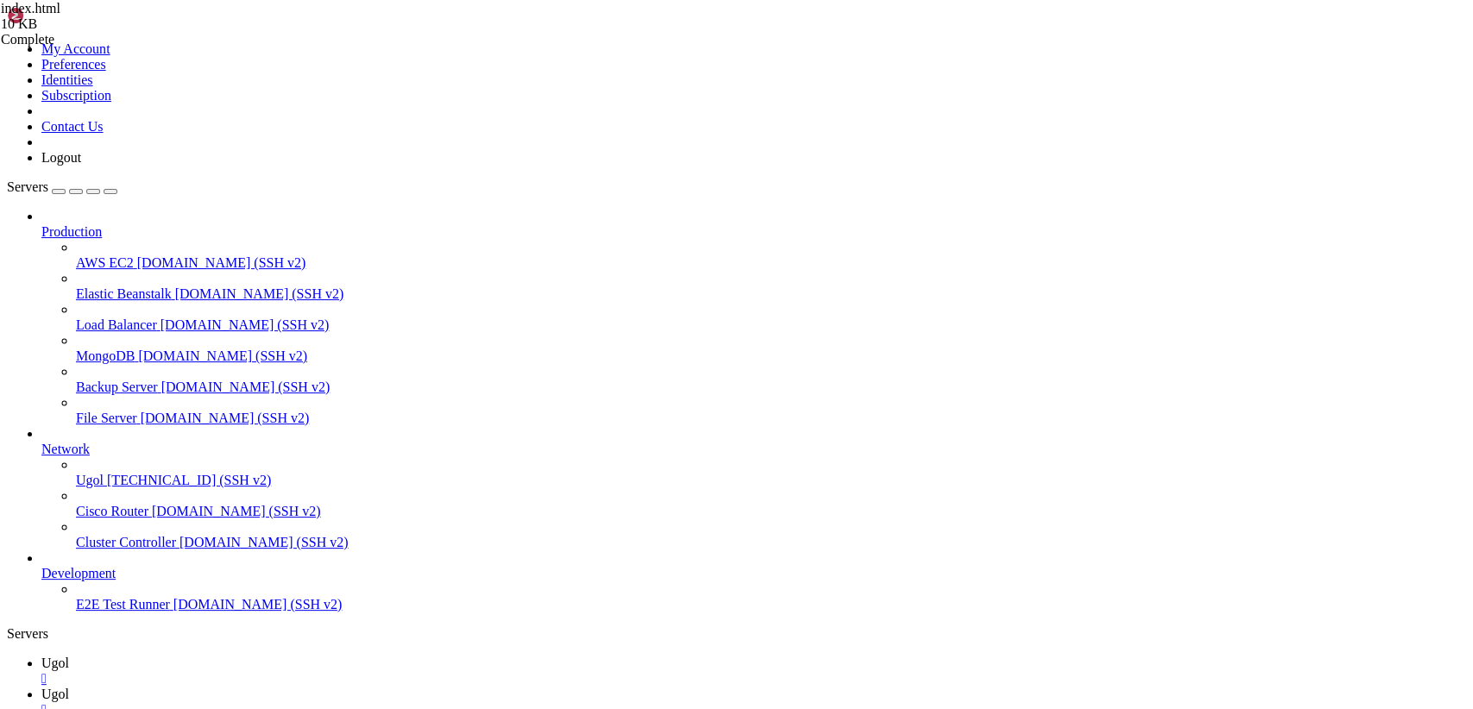
drag, startPoint x: 18, startPoint y: 1017, endPoint x: 280, endPoint y: 1535, distance: 580.2
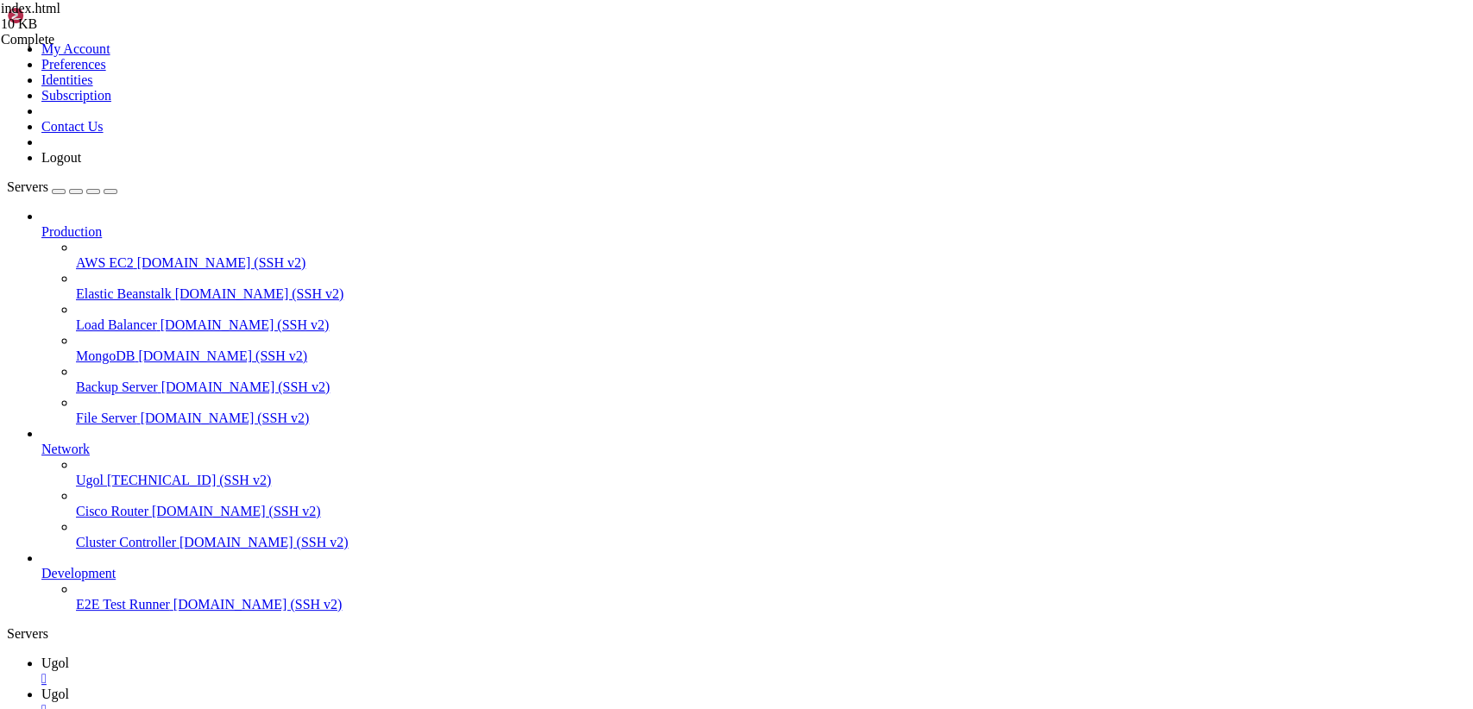
drag, startPoint x: 170, startPoint y: 1410, endPoint x: 200, endPoint y: 1121, distance: 291.4
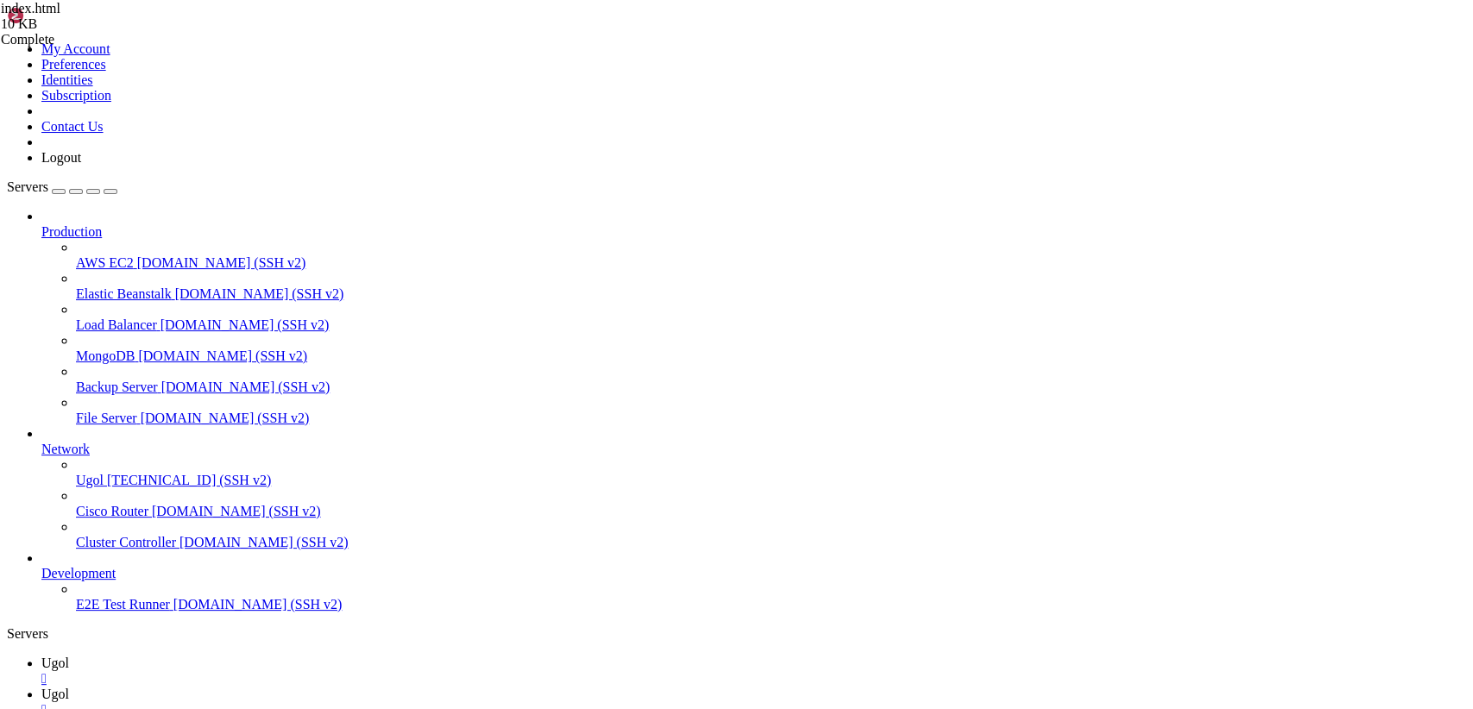
scroll to position [14313, 0]
click at [41, 687] on icon at bounding box center [41, 694] width 0 height 15
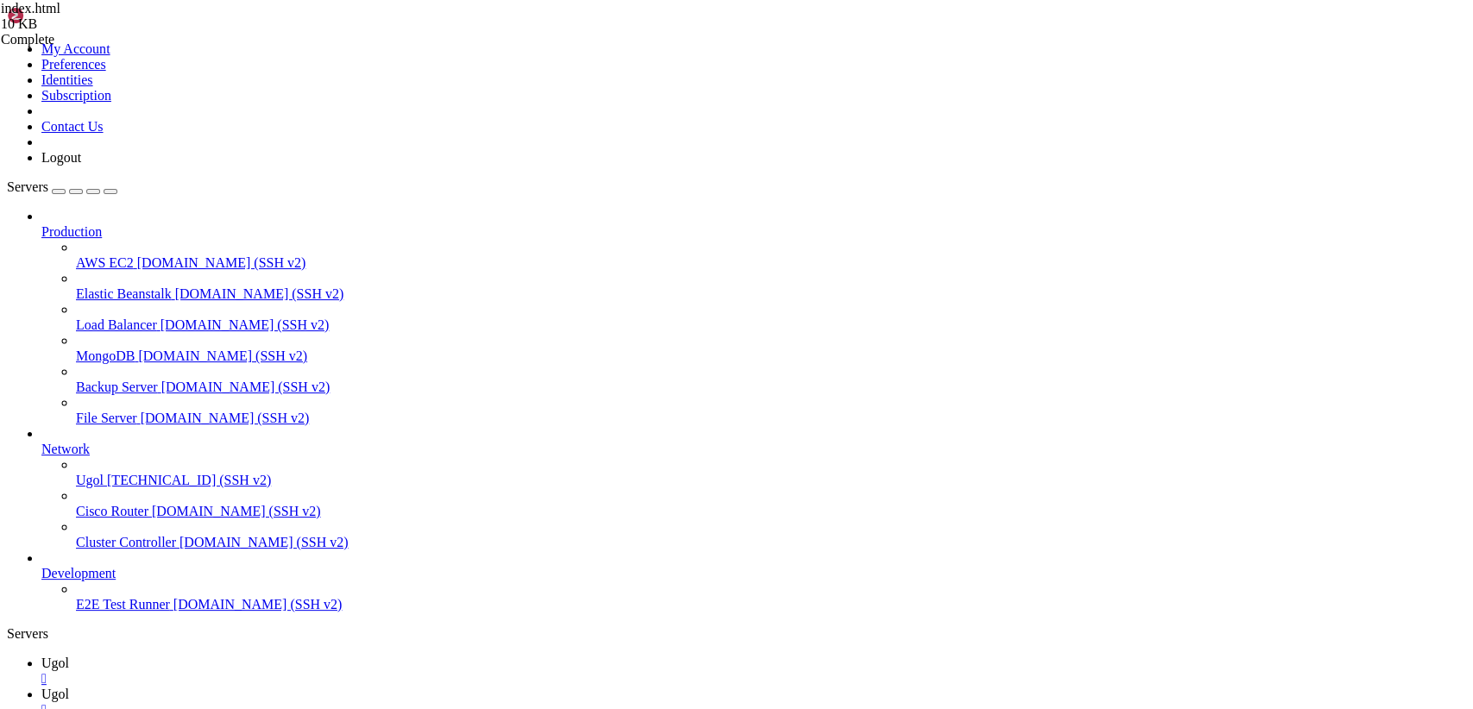
click at [265, 656] on link "Ugol " at bounding box center [753, 671] width 1424 height 31
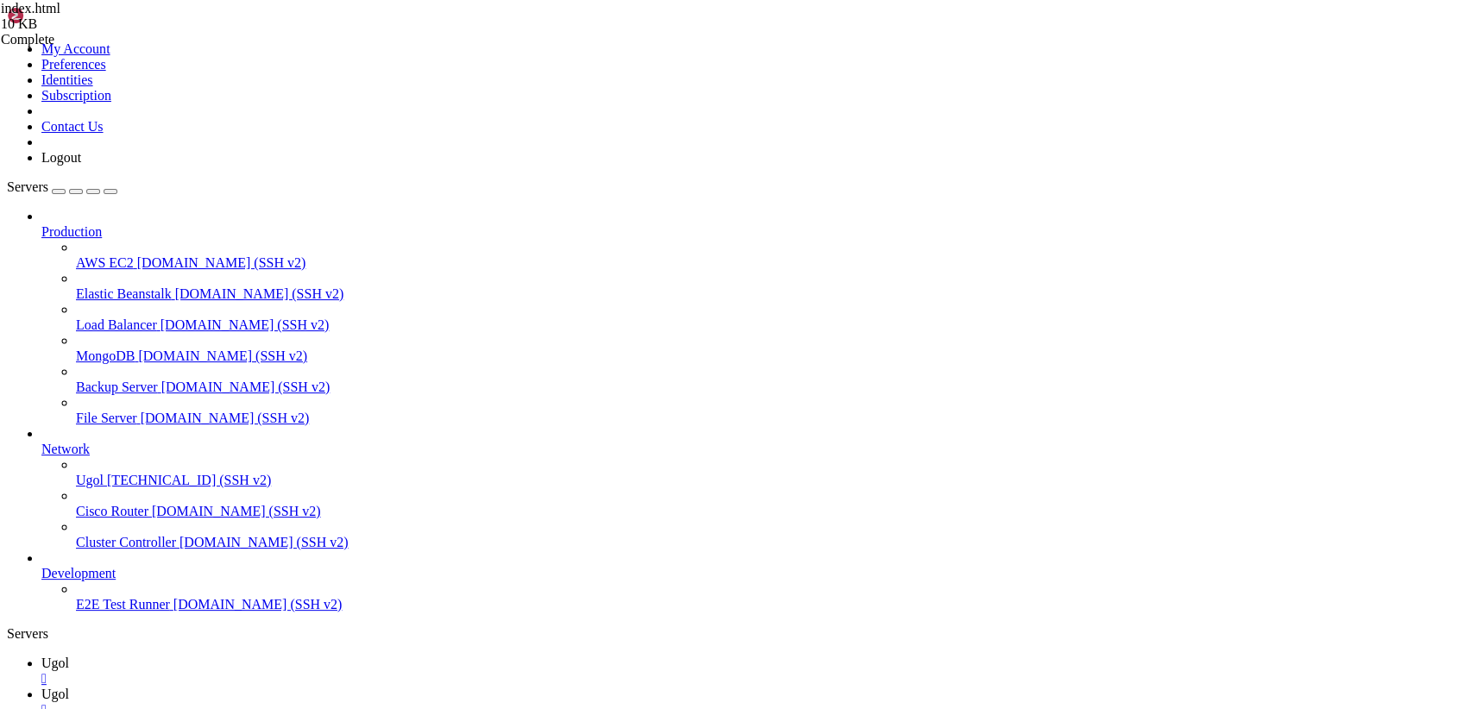
scroll to position [14665, 0]
drag, startPoint x: 144, startPoint y: 1354, endPoint x: 5, endPoint y: 1003, distance: 376.8
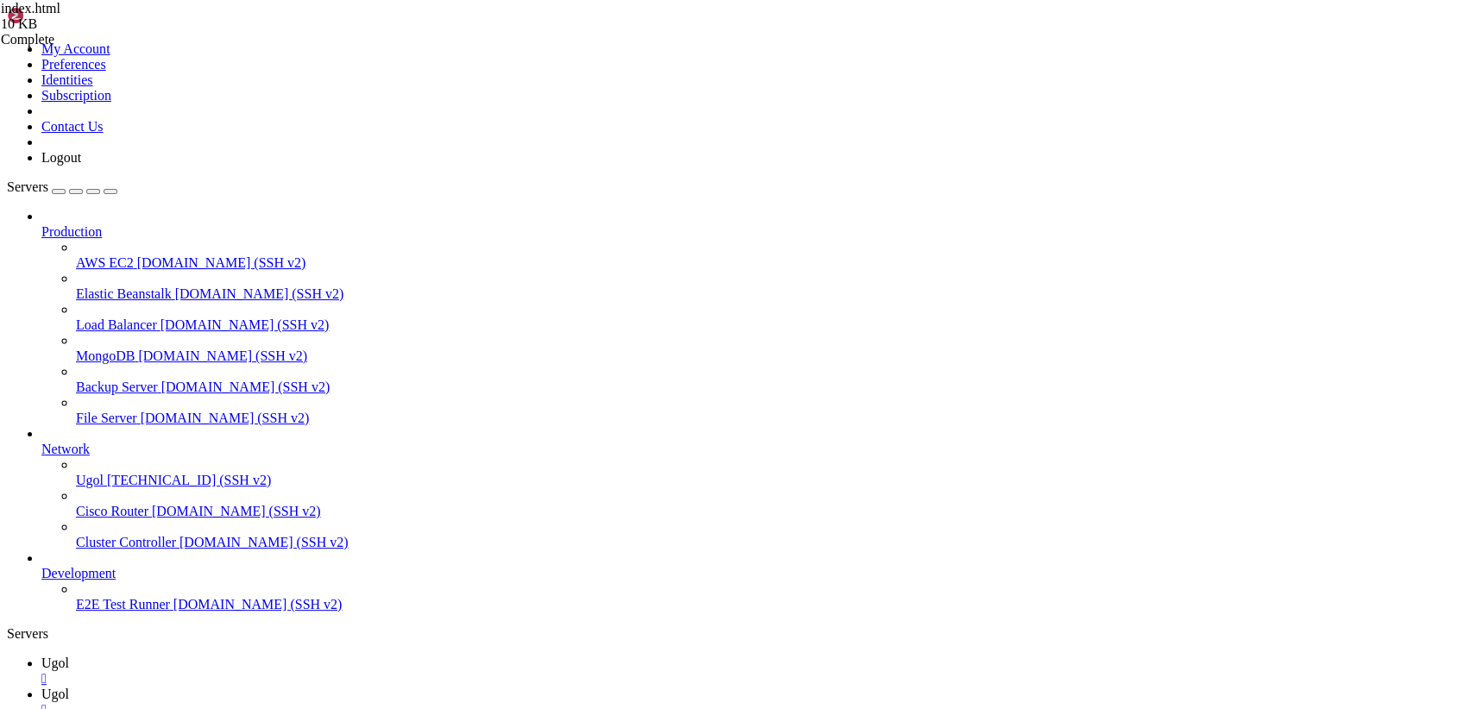
drag, startPoint x: 753, startPoint y: 1574, endPoint x: 17, endPoint y: 1511, distance: 738.5
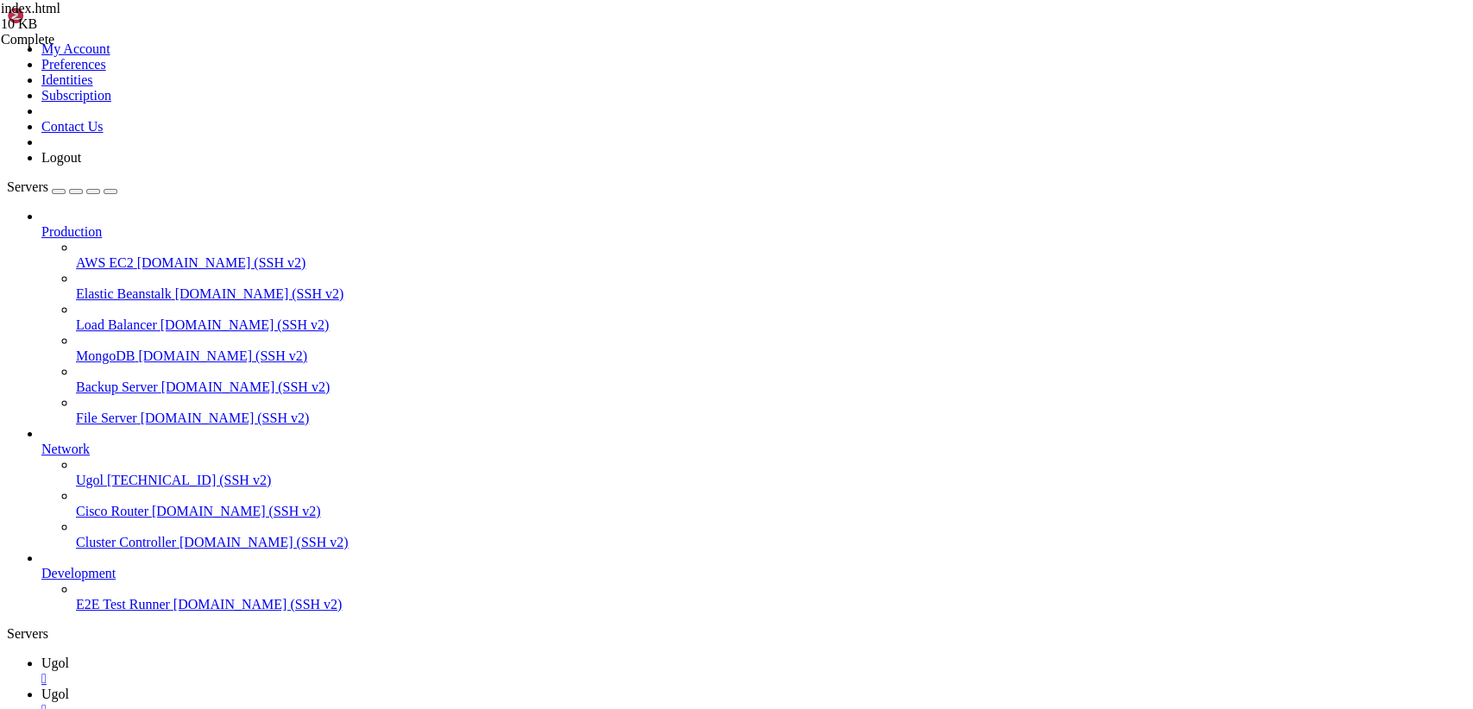
drag, startPoint x: 605, startPoint y: 1576, endPoint x: 16, endPoint y: 1534, distance: 589.9
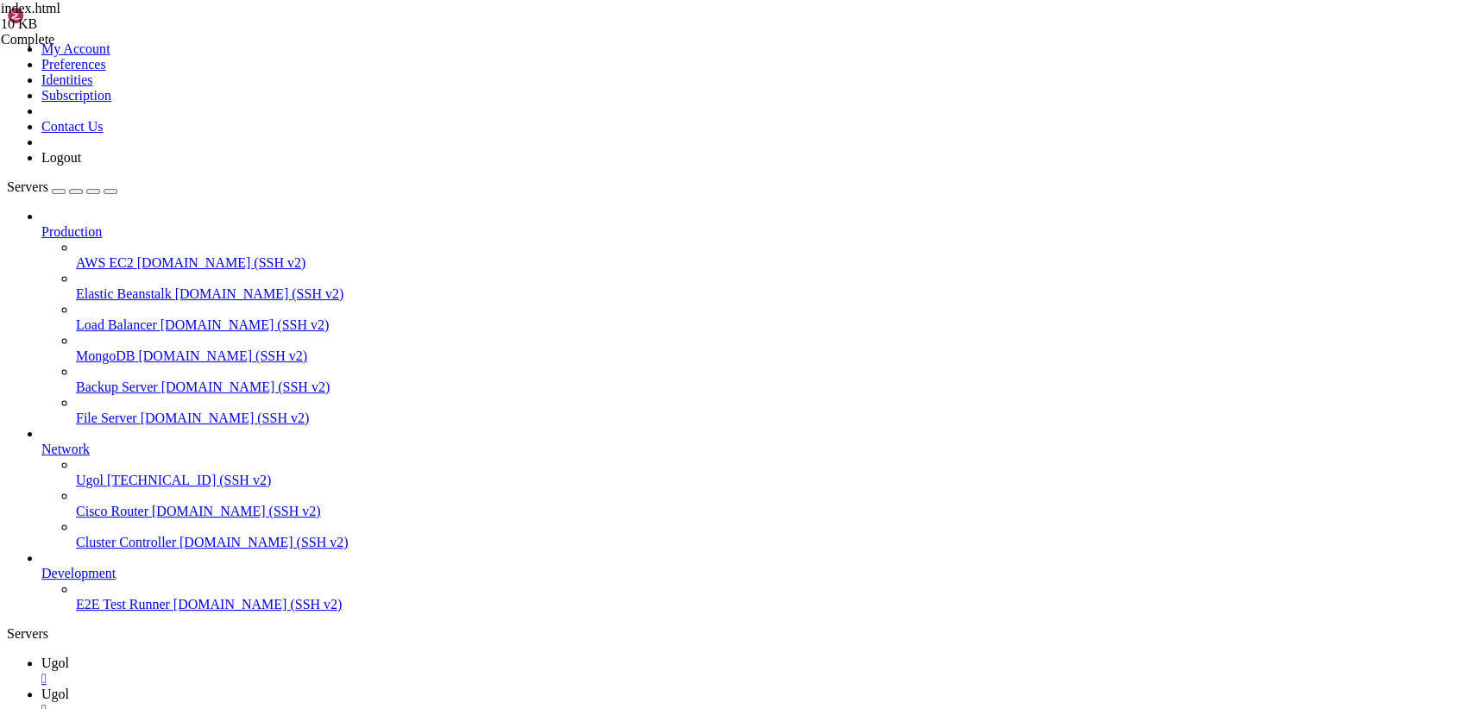
drag, startPoint x: 664, startPoint y: 1558, endPoint x: 19, endPoint y: 1521, distance: 646.3
drag, startPoint x: 248, startPoint y: 1597, endPoint x: 239, endPoint y: 1588, distance: 12.2
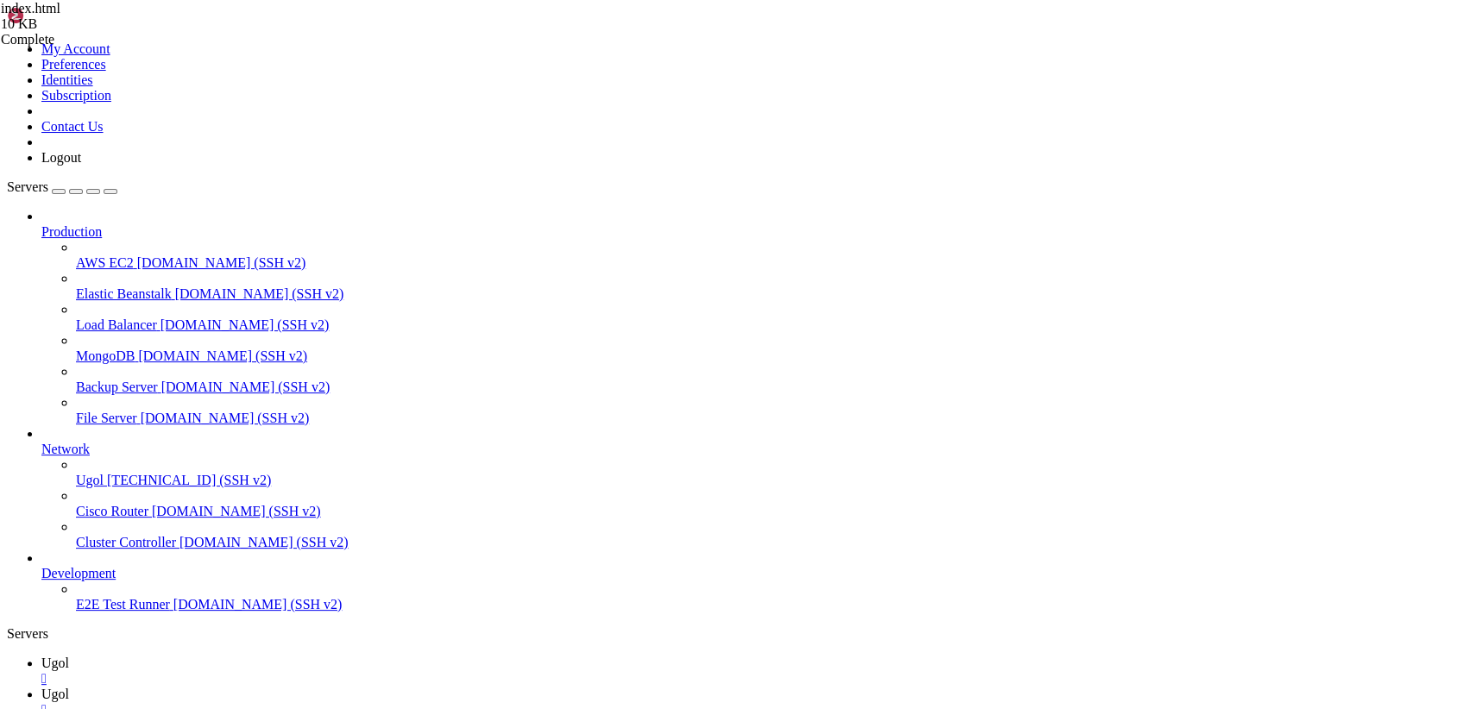
scroll to position [15178, 0]
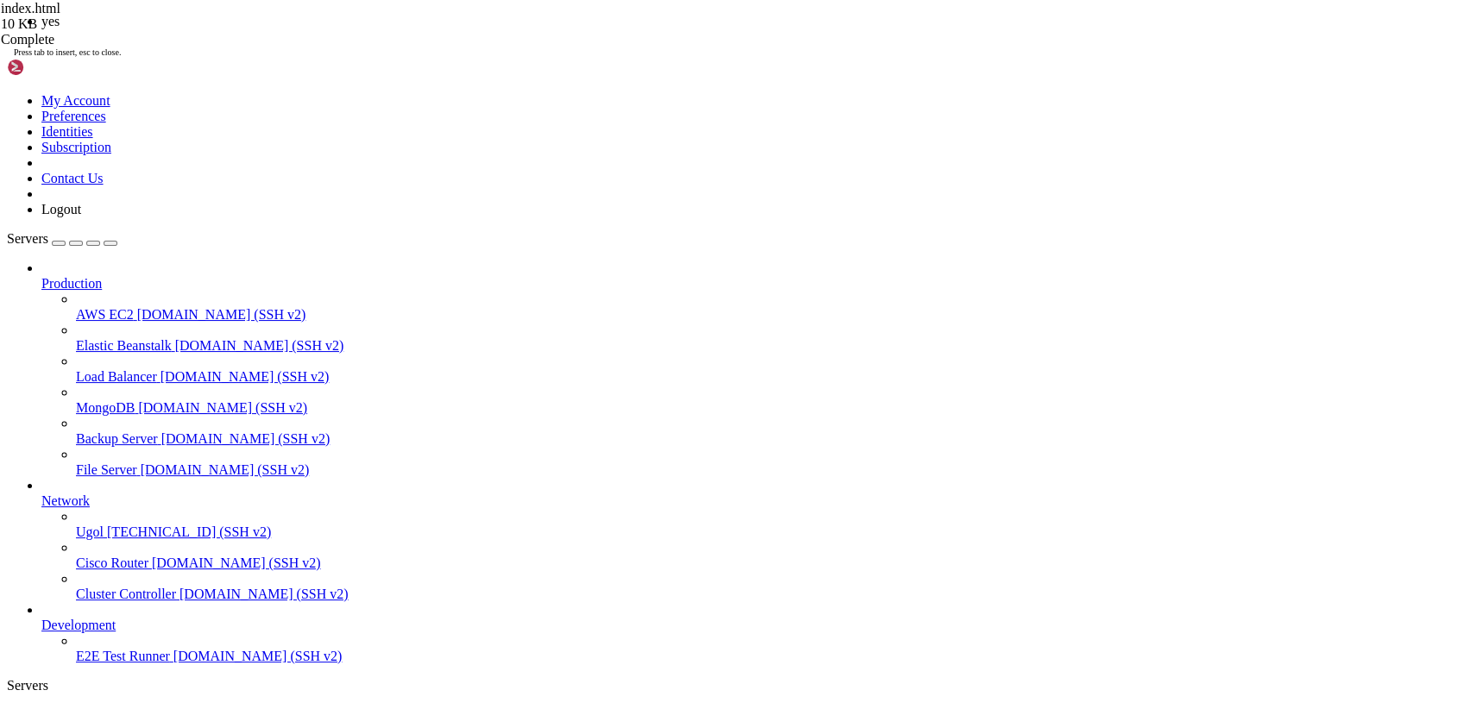
scroll to position [15266, 0]
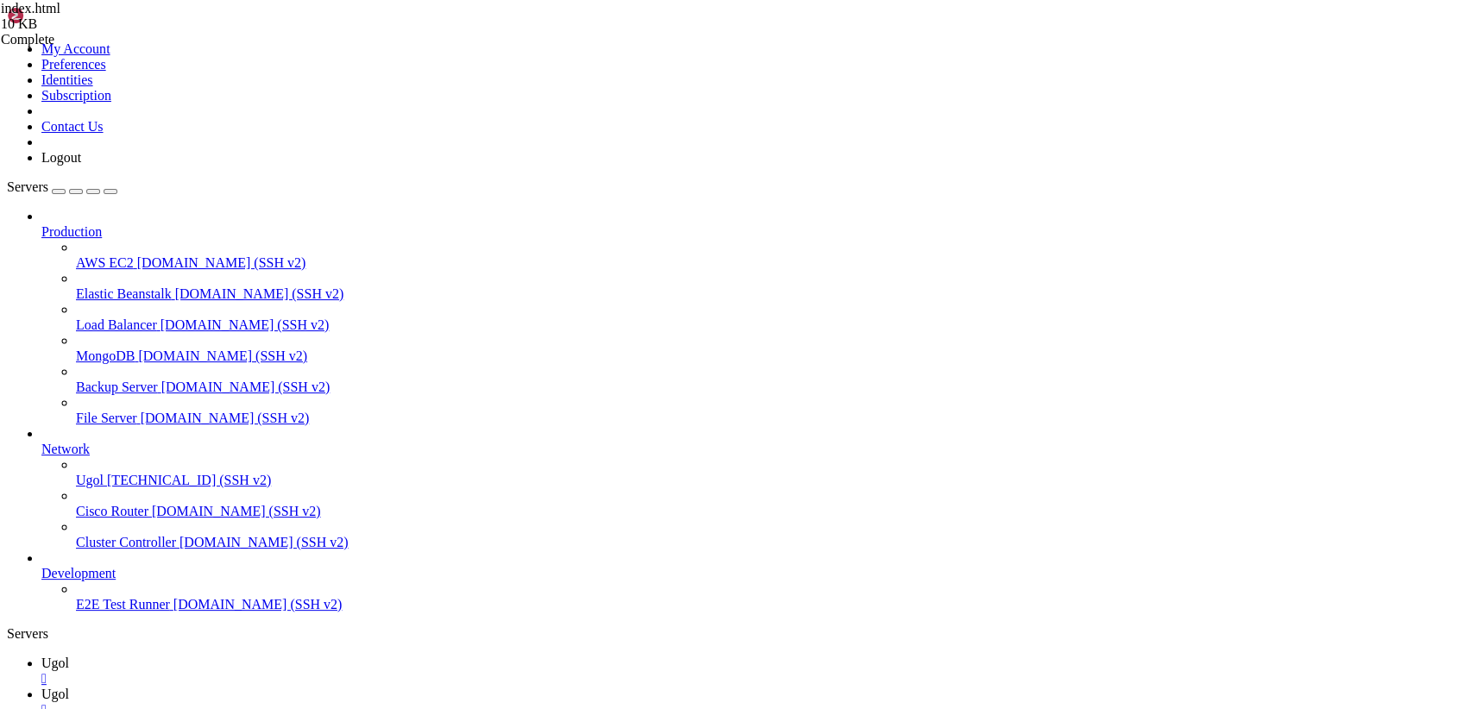
drag, startPoint x: 757, startPoint y: 1574, endPoint x: 15, endPoint y: 1507, distance: 745.8
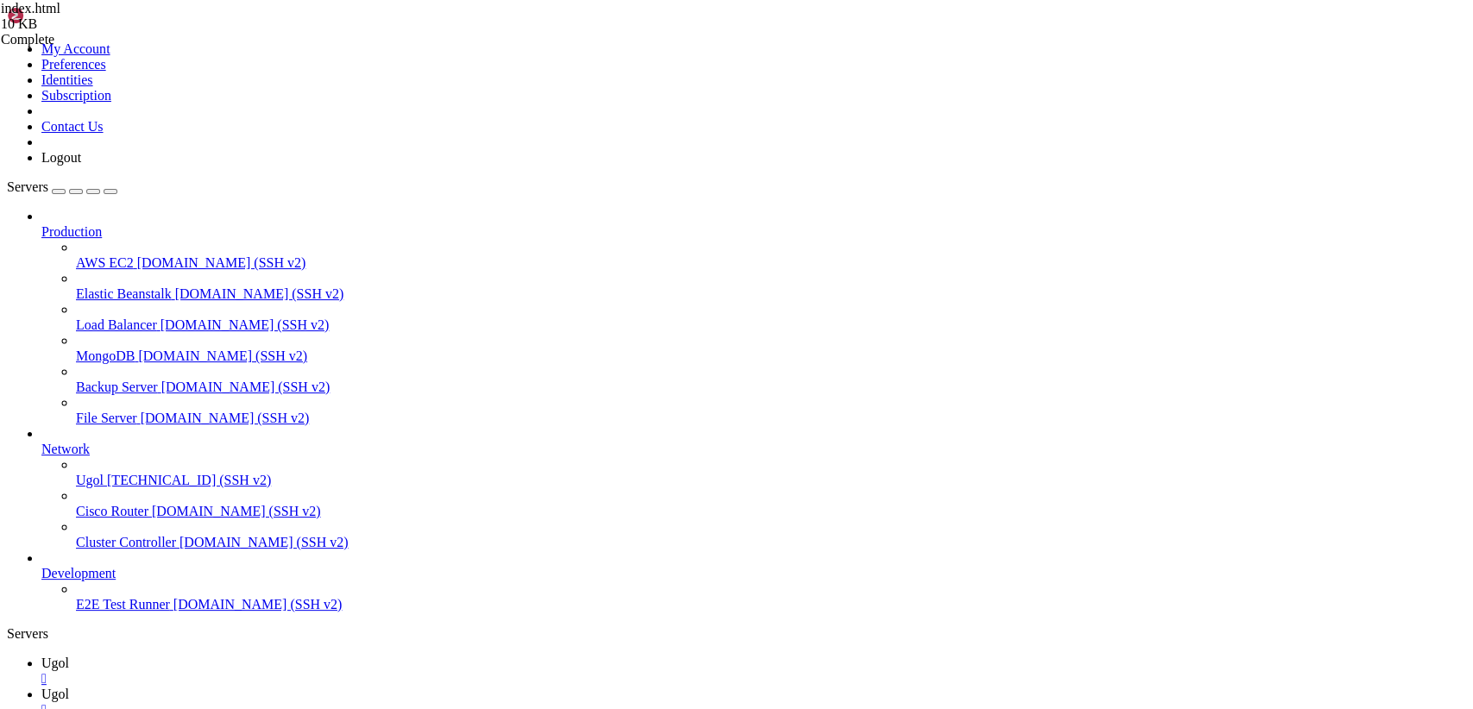
drag, startPoint x: 488, startPoint y: 1563, endPoint x: 13, endPoint y: 1549, distance: 475.5
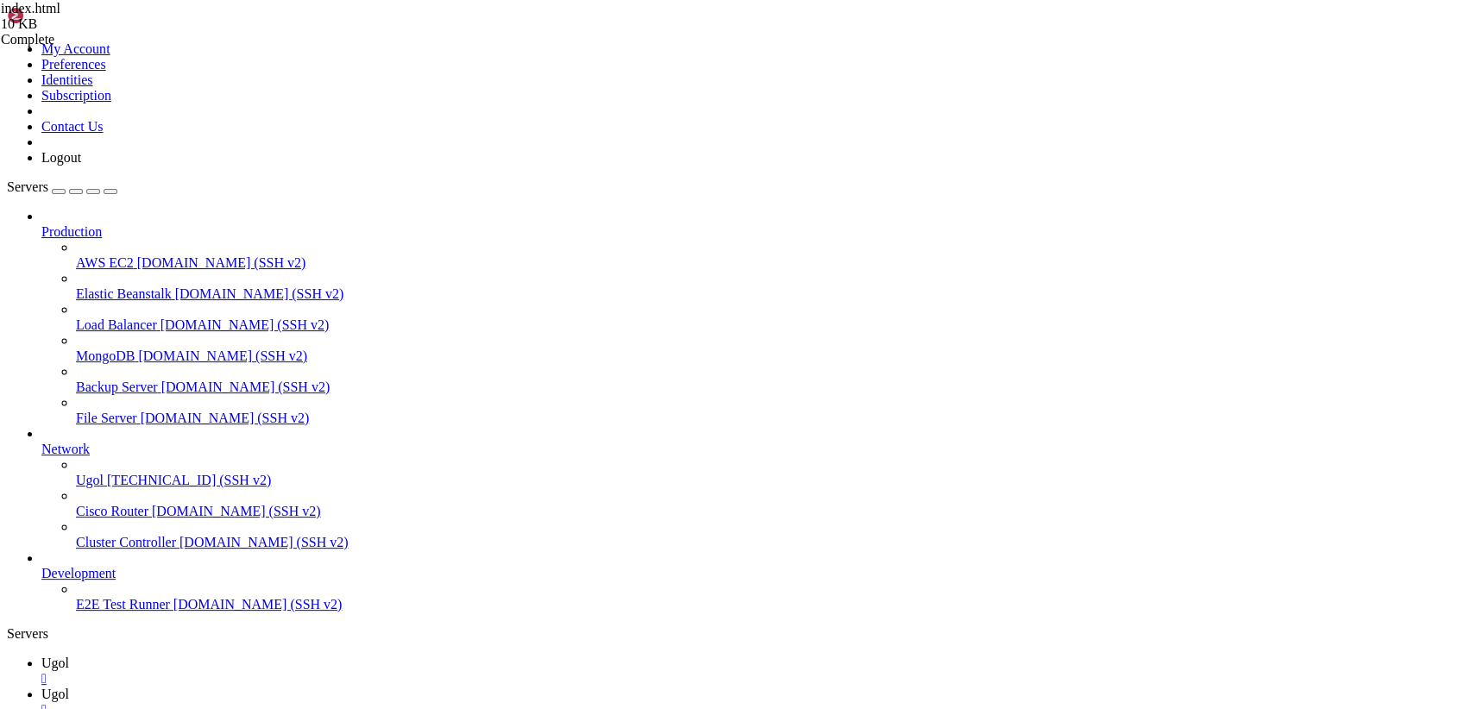
click at [69, 687] on span "Ugol" at bounding box center [55, 694] width 28 height 15
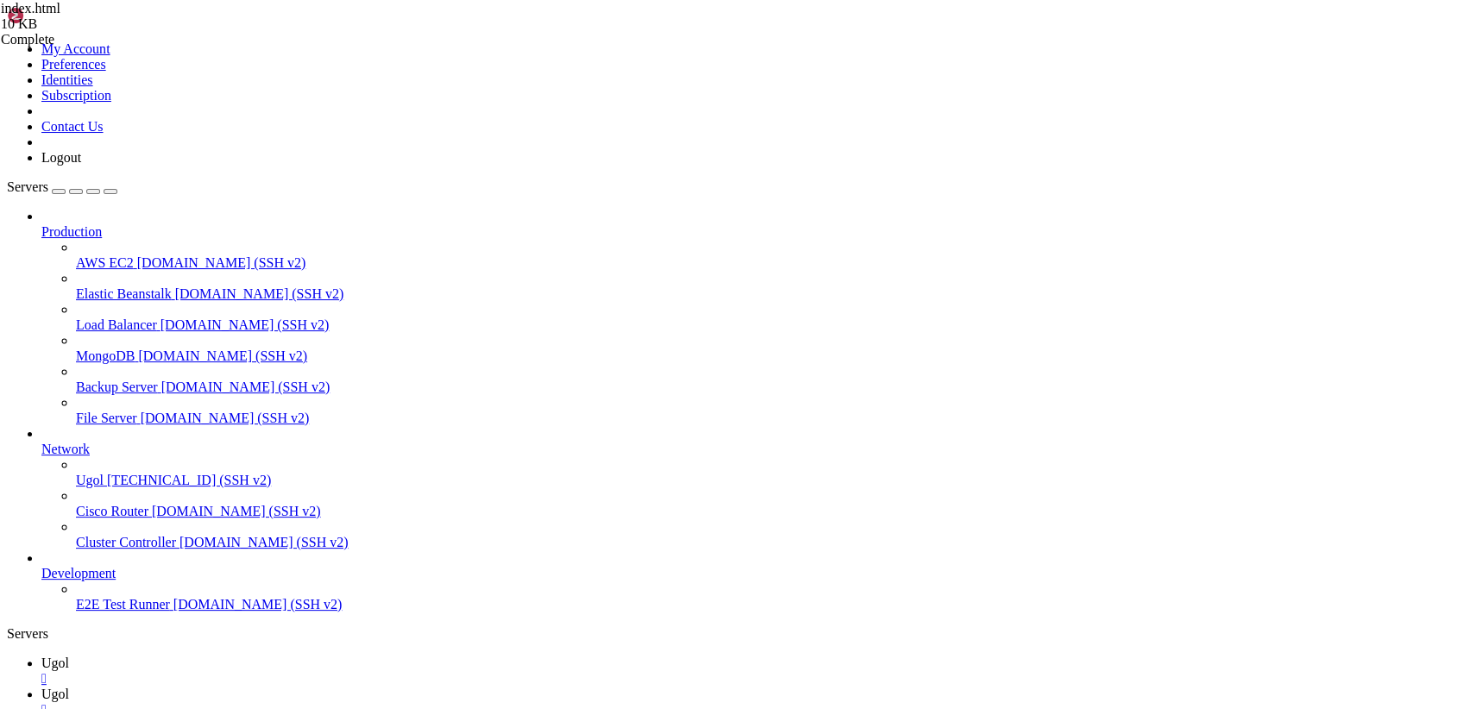
type input "/var/www/my-laravel-app/vendor"
click at [373, 702] on div "" at bounding box center [753, 710] width 1424 height 16
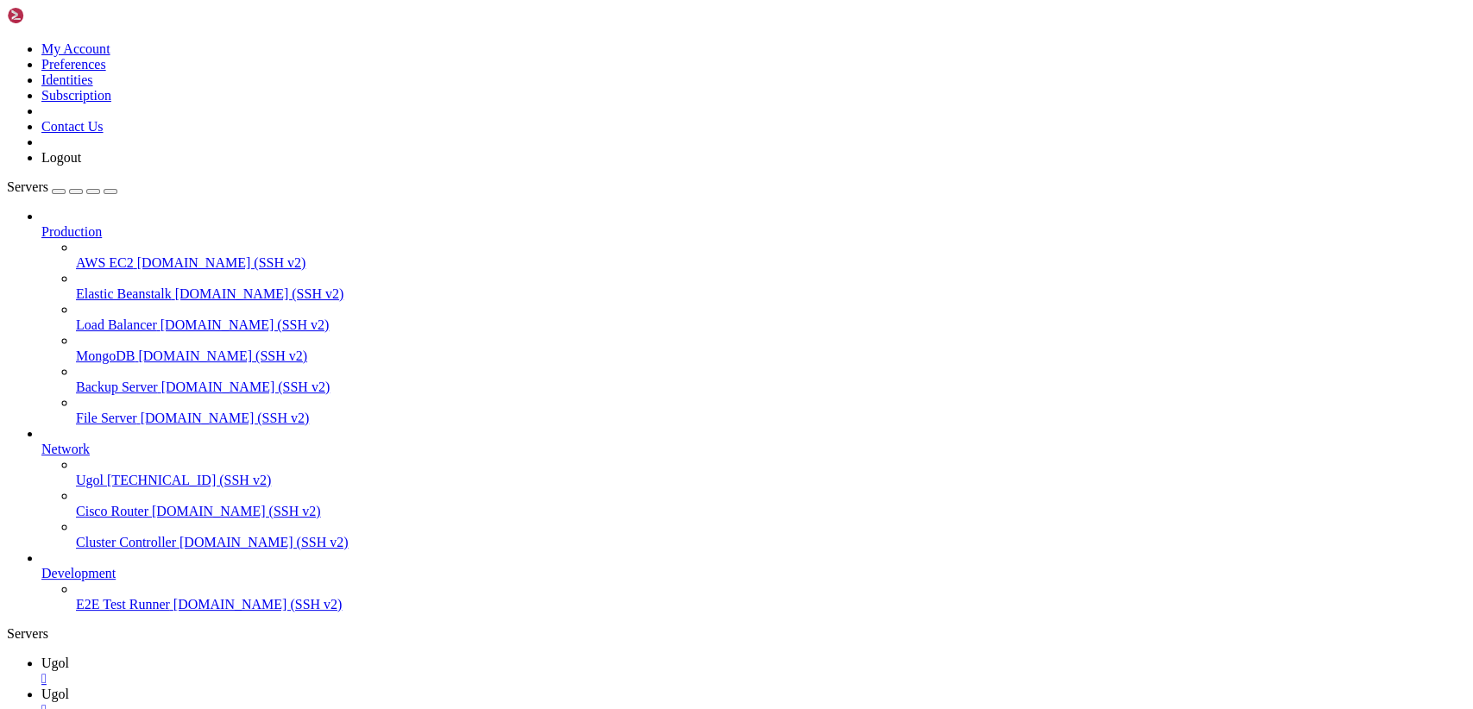
scroll to position [587, 0]
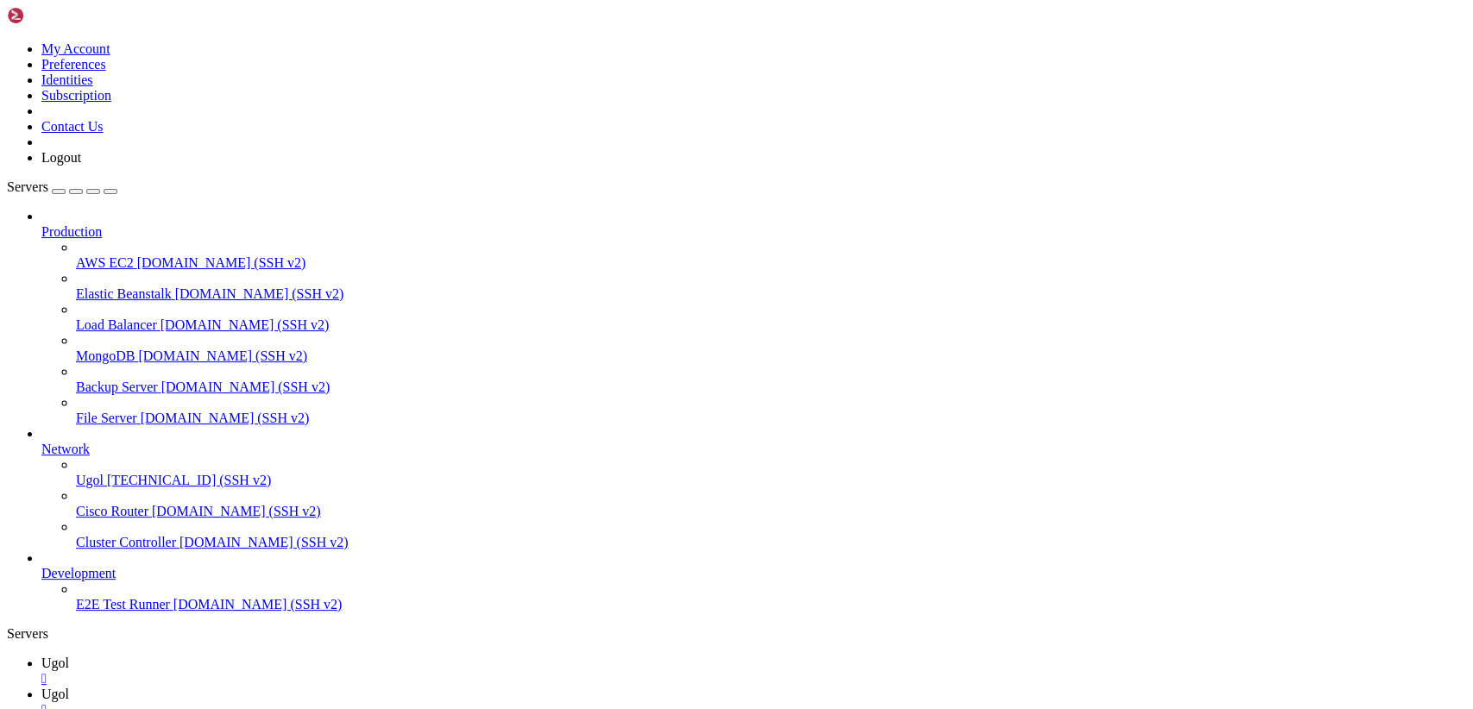
type input "/var"
click at [7, 41] on icon at bounding box center [7, 41] width 0 height 0
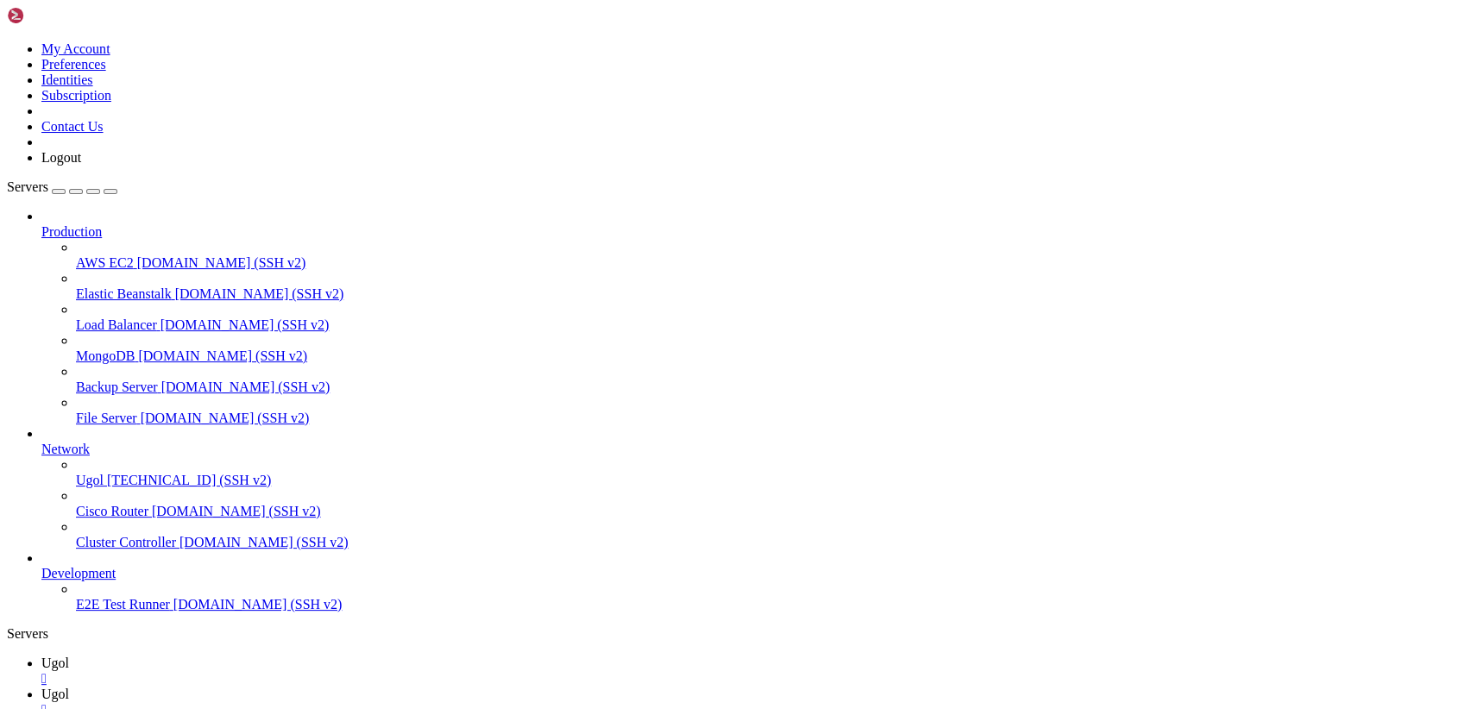
click at [81, 165] on link "Logout" at bounding box center [61, 157] width 40 height 15
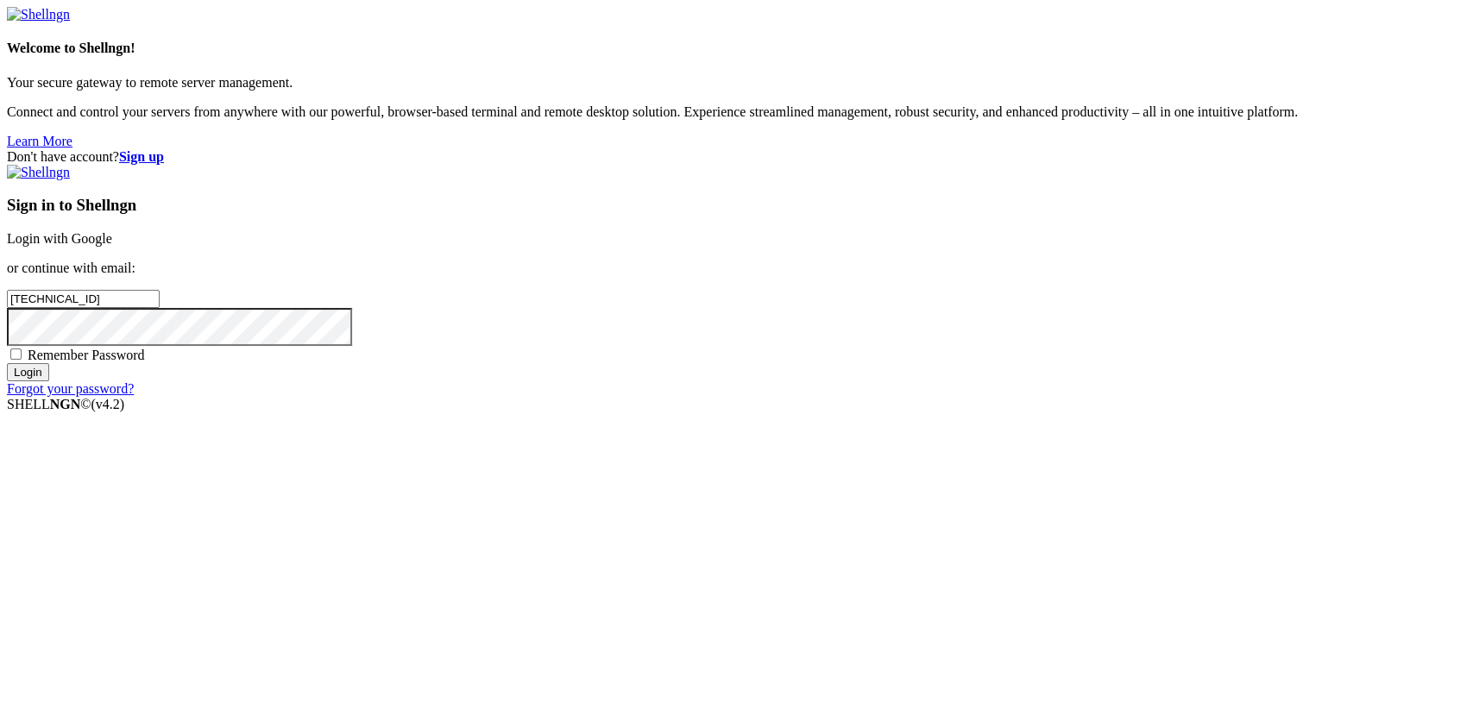
click at [112, 246] on link "Login with Google" at bounding box center [59, 238] width 105 height 15
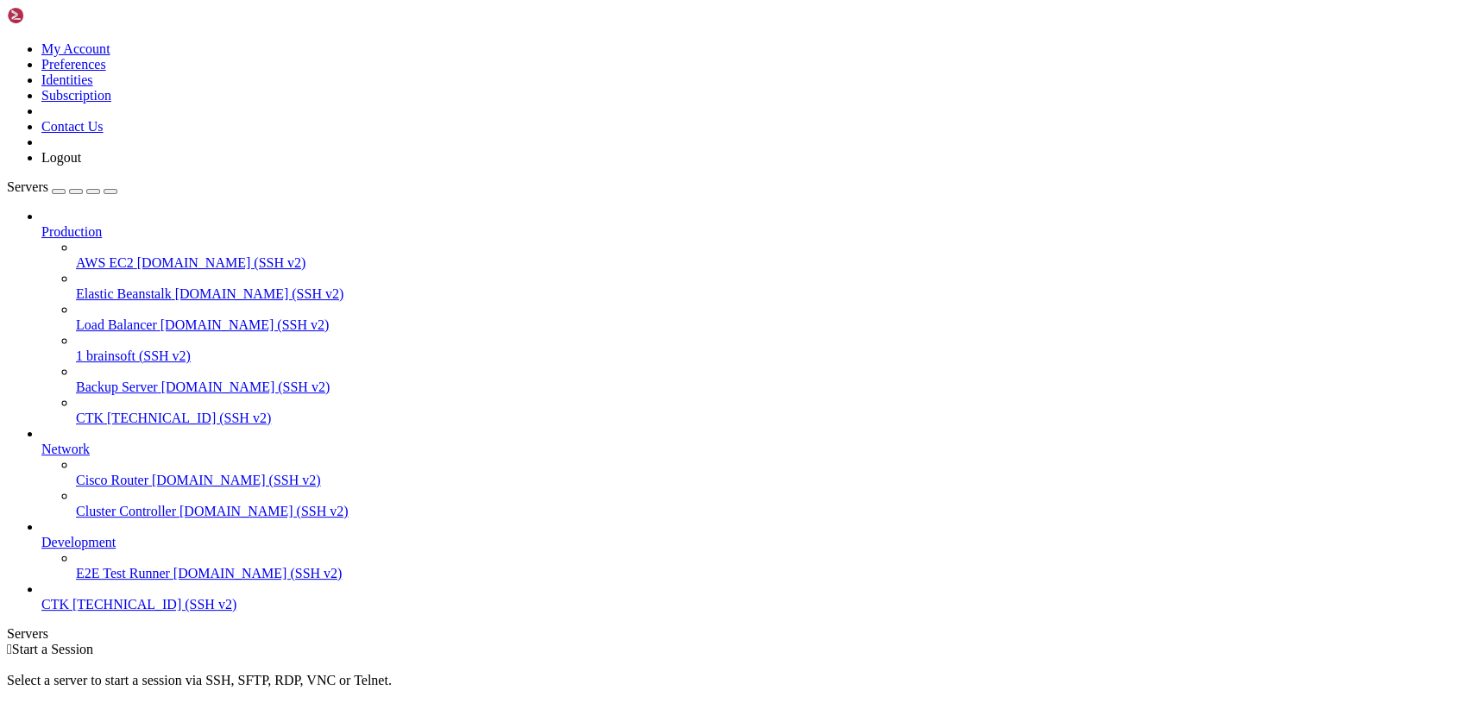
click at [69, 612] on span "CTK" at bounding box center [55, 604] width 28 height 15
click at [100, 612] on span "[TECHNICAL_ID] (SSH v2)" at bounding box center [154, 604] width 164 height 15
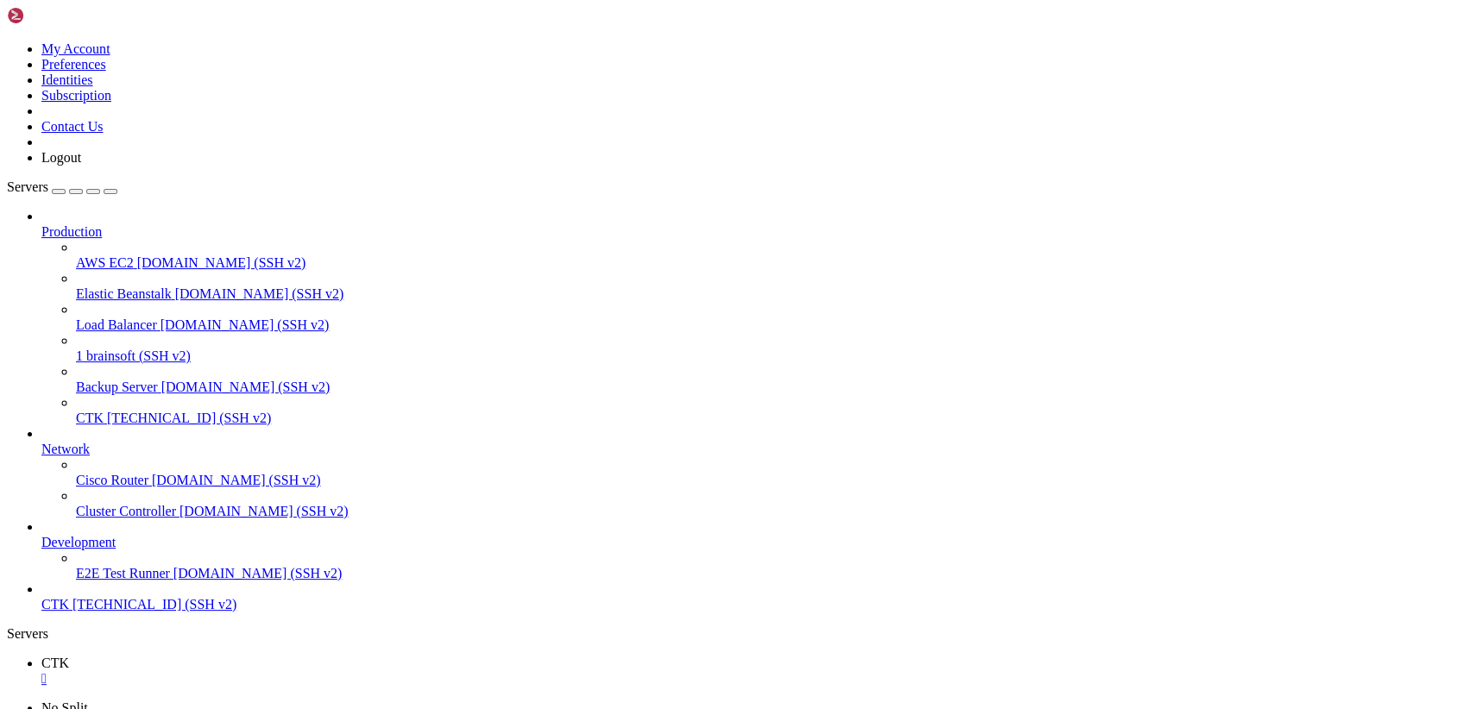
click at [69, 656] on span "CTK" at bounding box center [55, 663] width 28 height 15
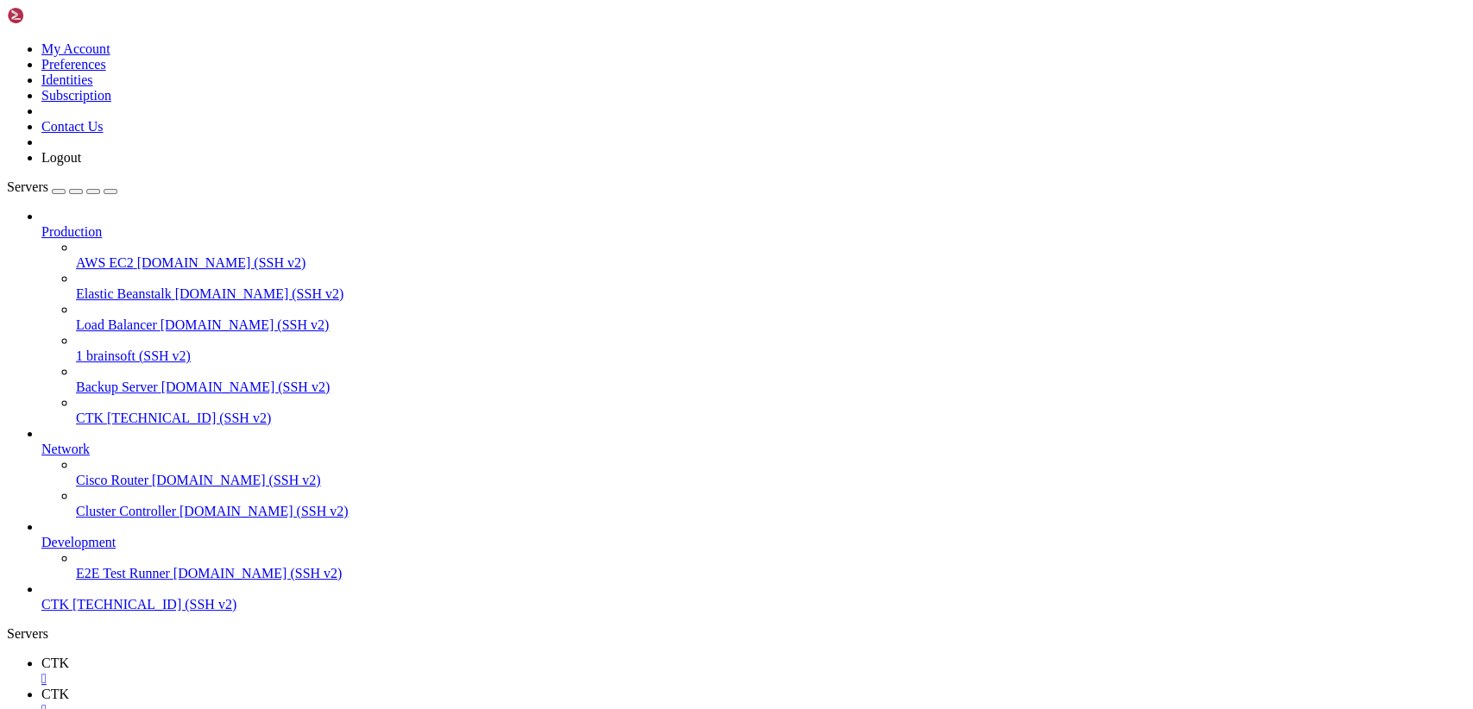
click at [41, 687] on icon at bounding box center [41, 694] width 0 height 15
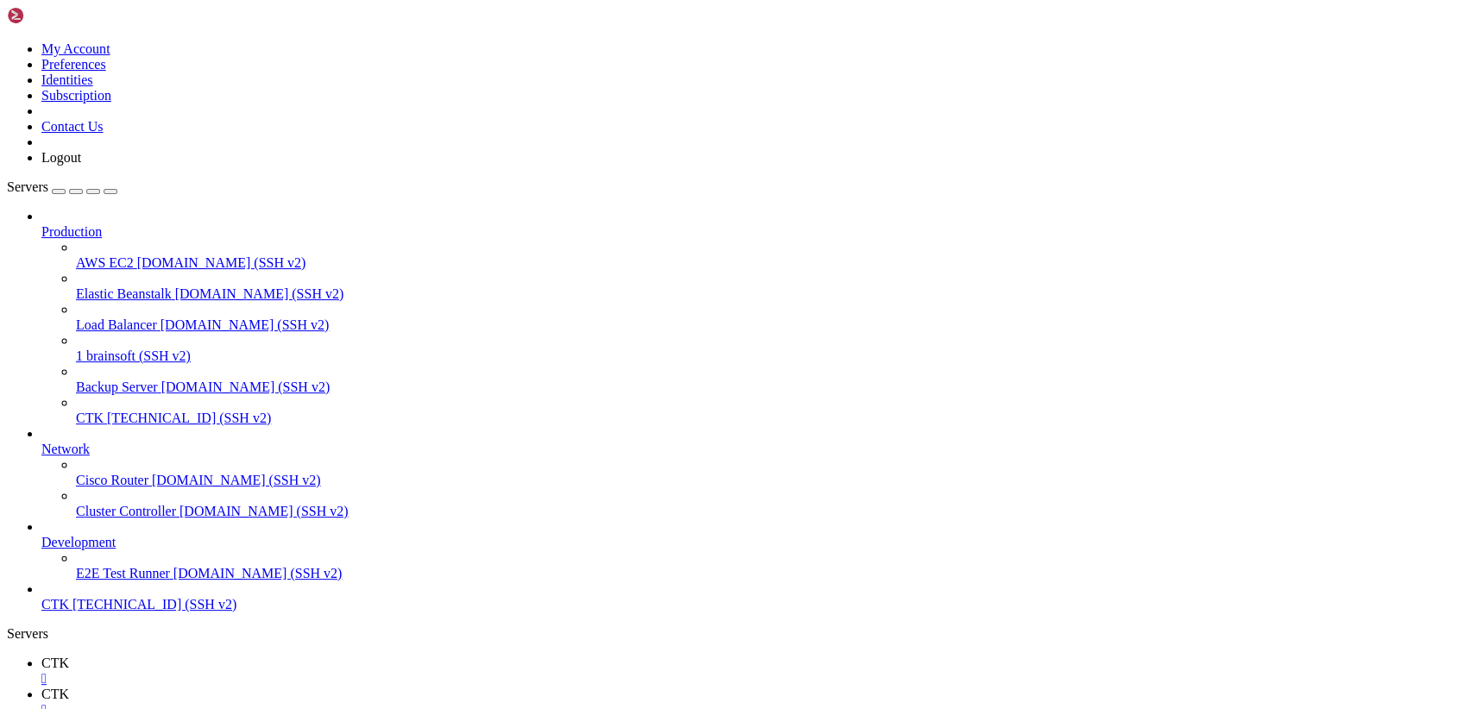
type input "/var/www"
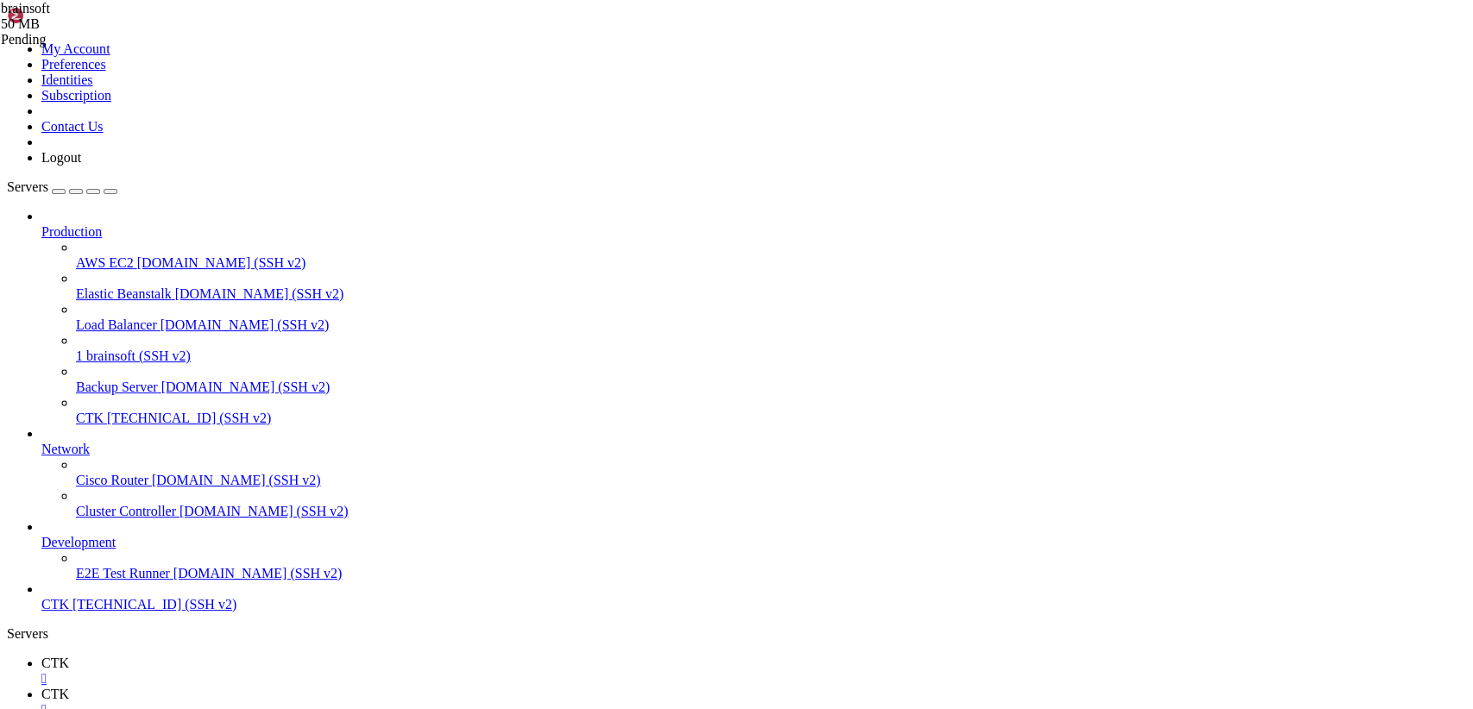
click at [285, 671] on div "" at bounding box center [753, 679] width 1424 height 16
click at [288, 671] on div "" at bounding box center [753, 679] width 1424 height 16
